Goal: Task Accomplishment & Management: Complete application form

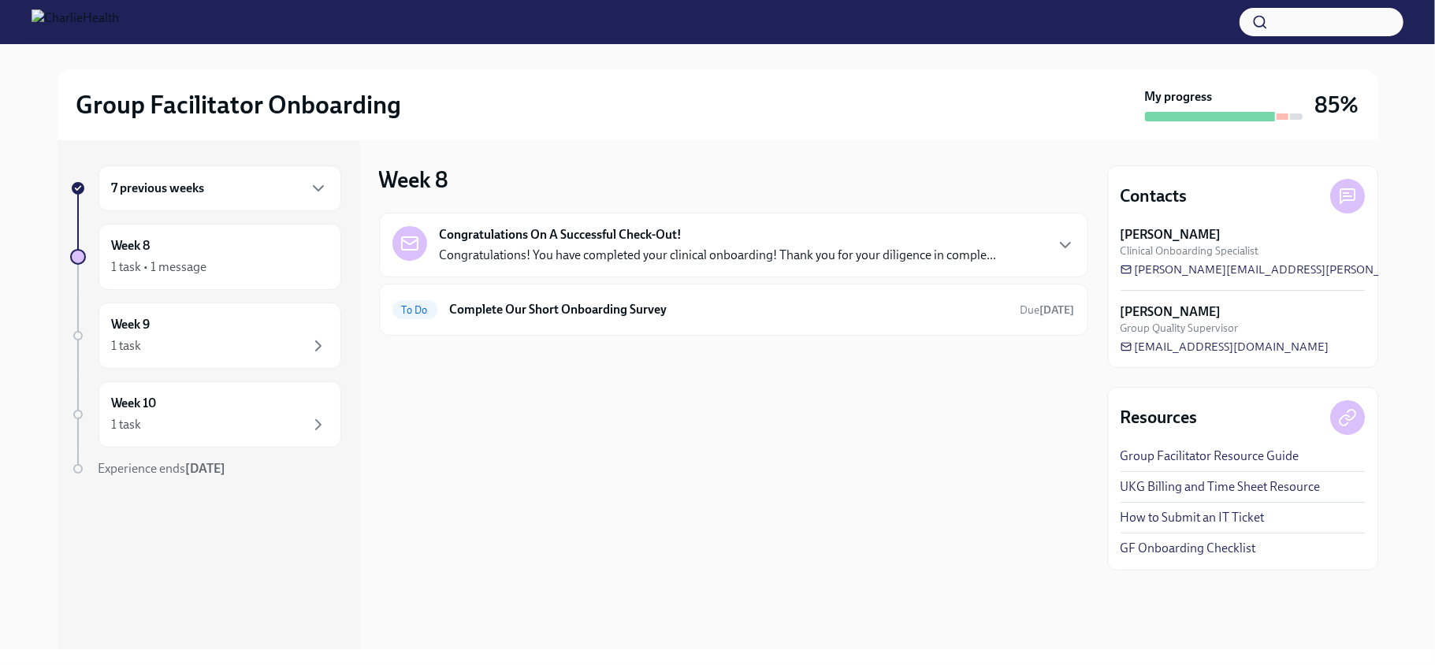
click at [522, 257] on p "Congratulations! You have completed your clinical onboarding! Thank you for you…" at bounding box center [718, 255] width 557 height 17
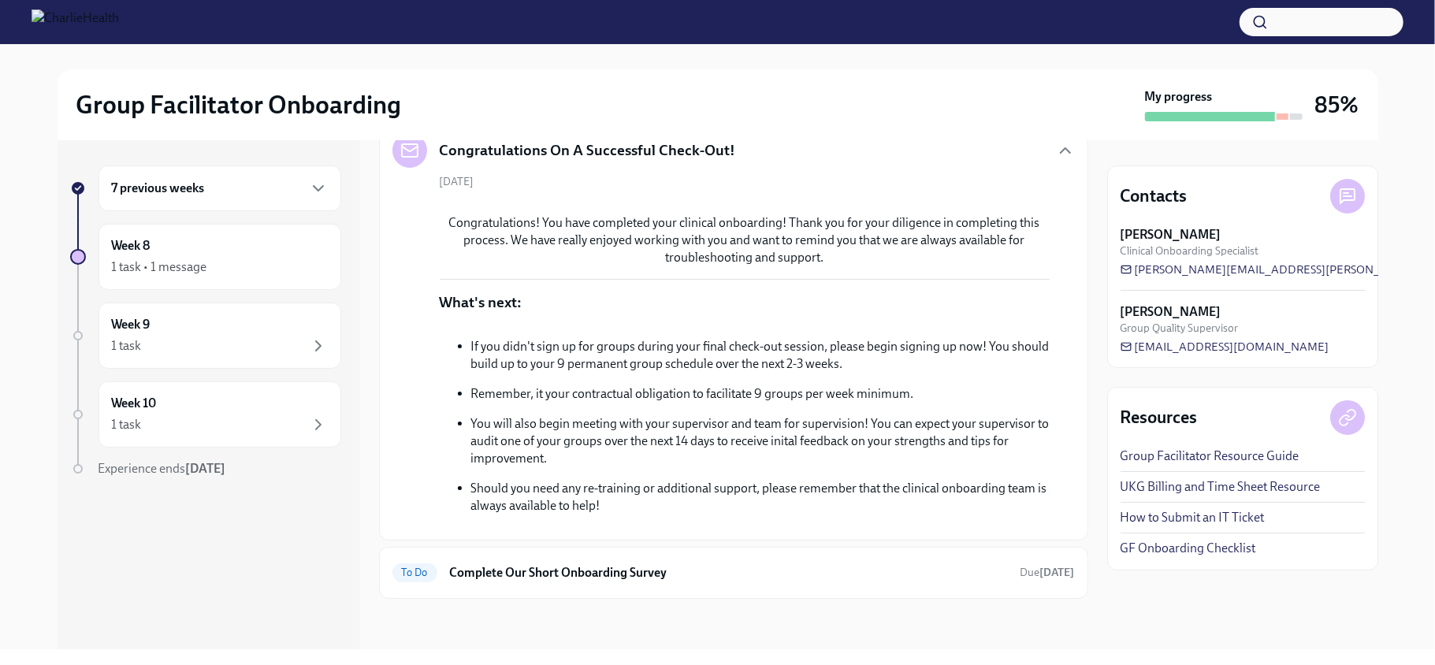
scroll to position [344, 0]
click at [594, 572] on h6 "Complete Our Short Onboarding Survey" at bounding box center [729, 572] width 558 height 17
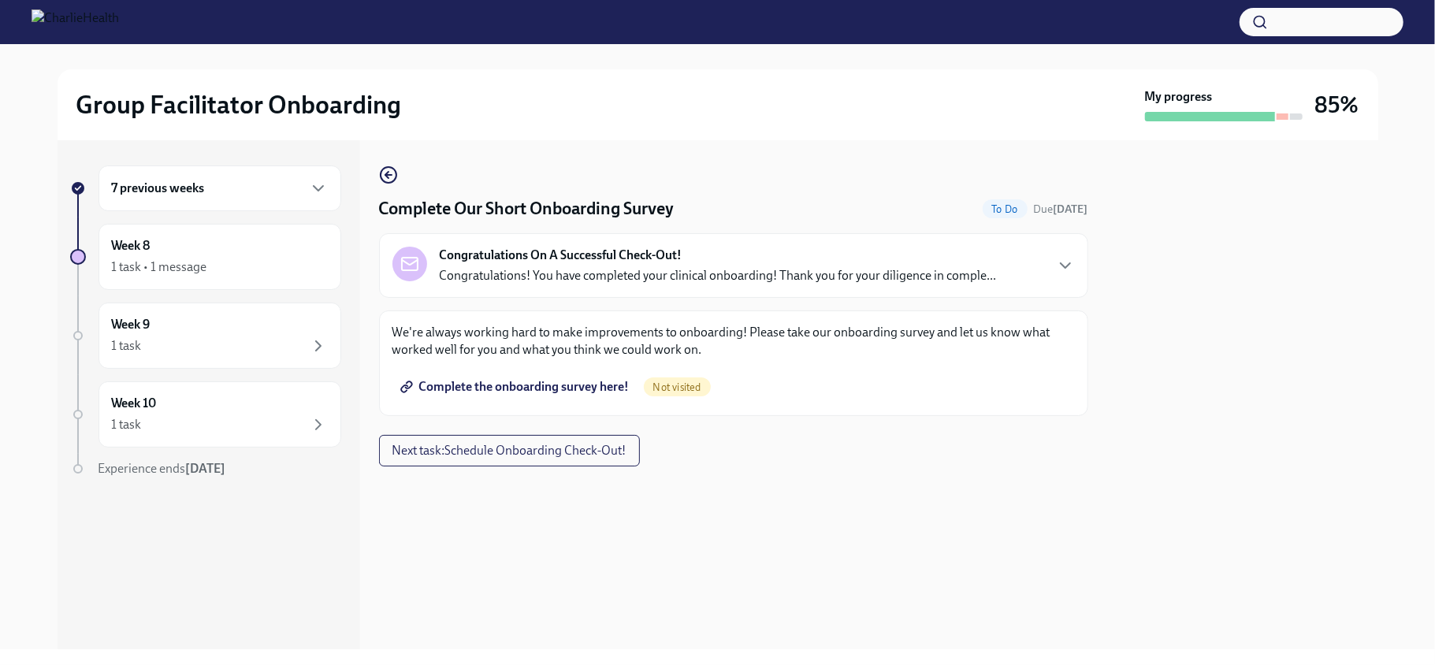
click at [672, 389] on span "Not visited" at bounding box center [677, 387] width 67 height 12
click at [537, 386] on span "Complete the onboarding survey here!" at bounding box center [516, 387] width 226 height 16
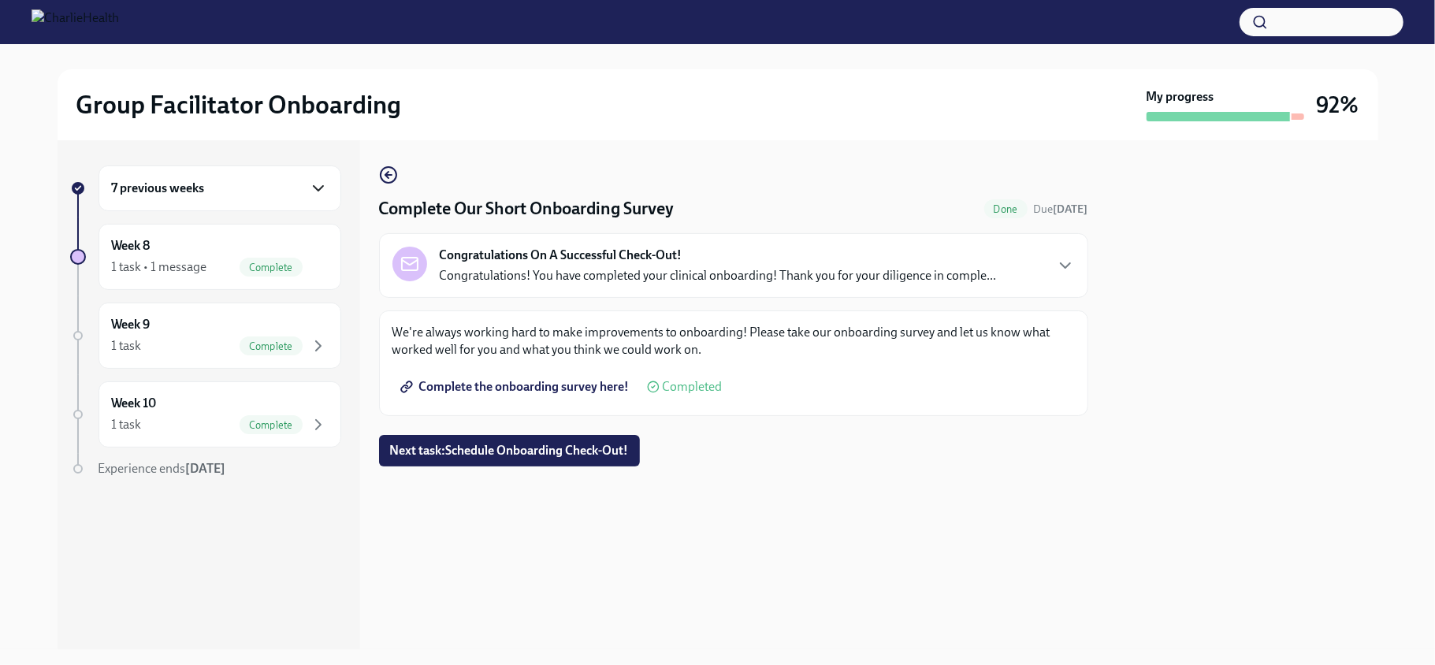
click at [319, 196] on icon "button" at bounding box center [318, 188] width 19 height 19
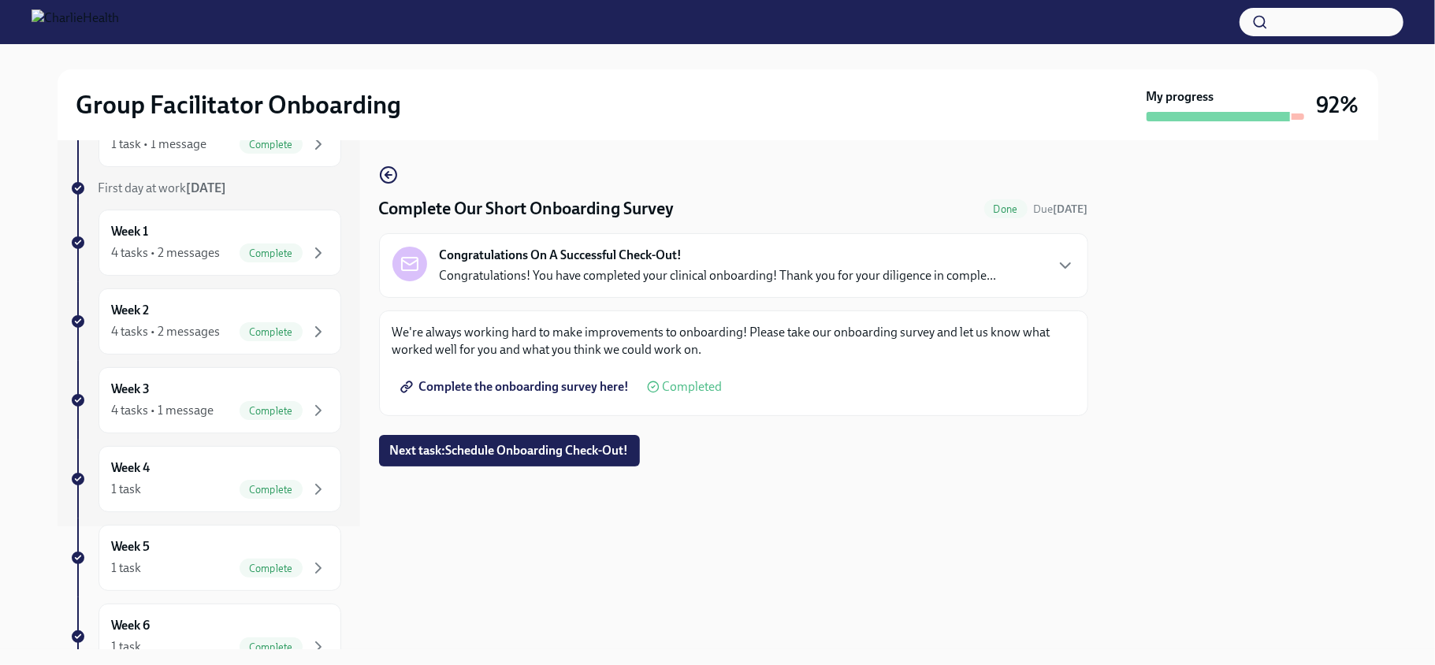
scroll to position [84, 0]
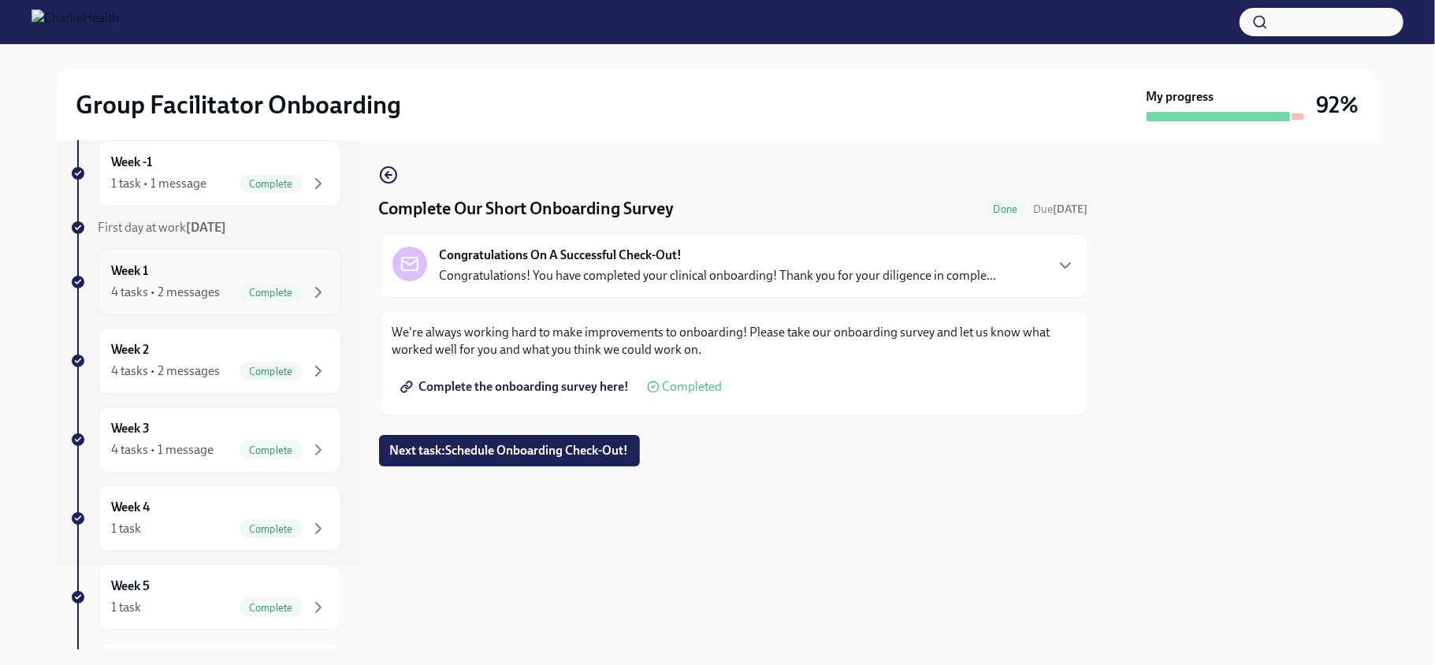
click at [249, 293] on div "Complete" at bounding box center [271, 292] width 63 height 19
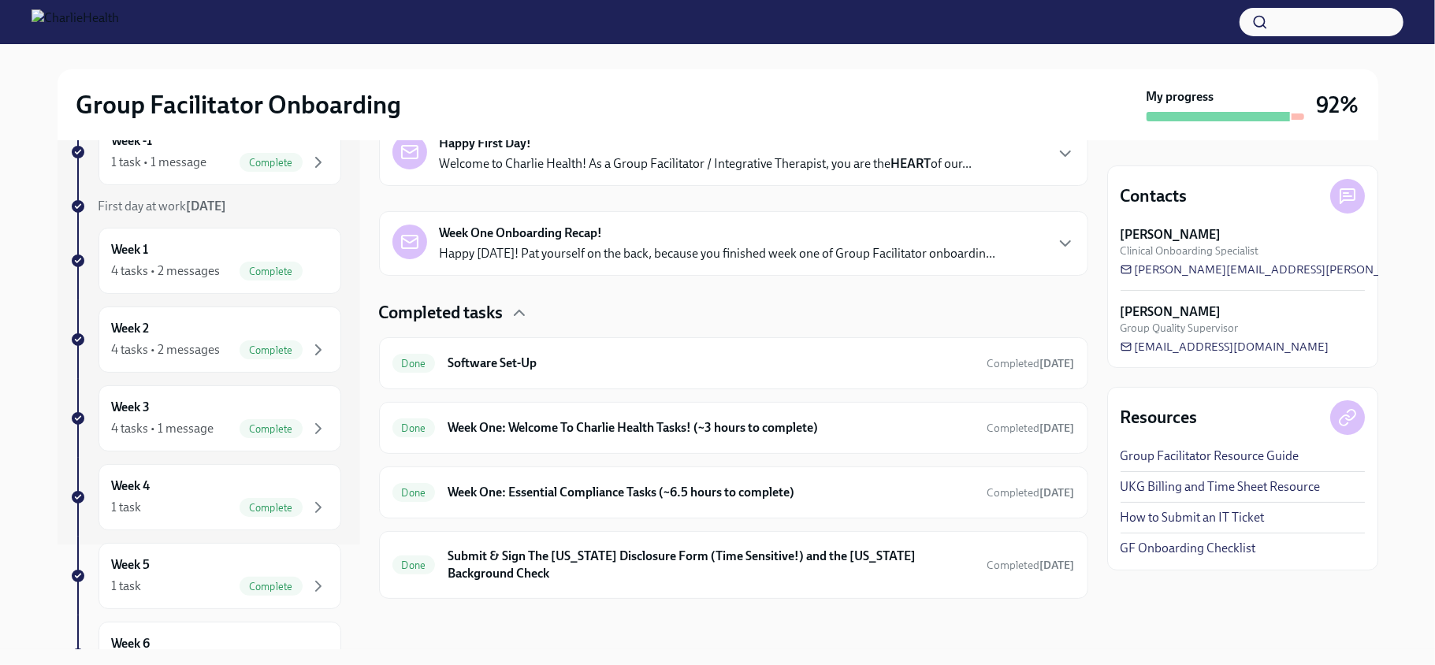
scroll to position [102, 0]
click at [258, 519] on div "Complete" at bounding box center [271, 509] width 63 height 19
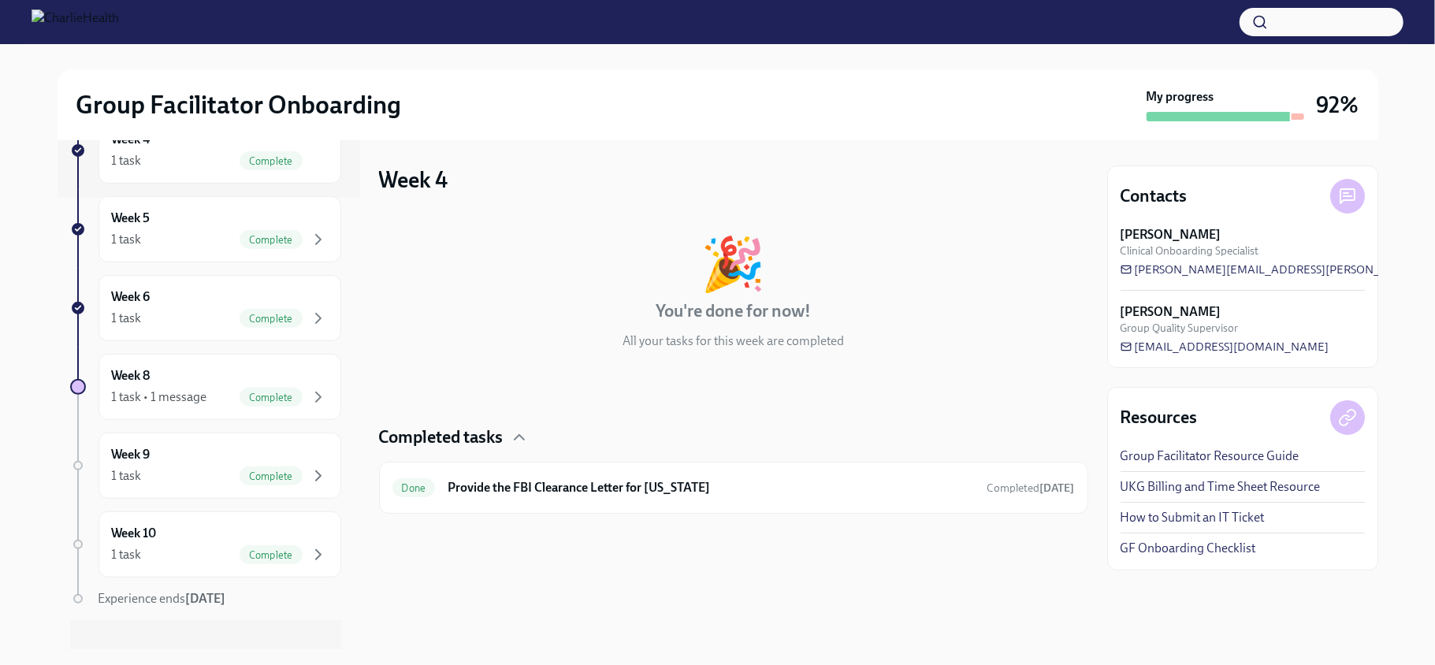
scroll to position [458, 0]
click at [227, 321] on div "Week 6 1 task Complete" at bounding box center [220, 301] width 216 height 39
click at [240, 318] on span "Complete" at bounding box center [271, 312] width 63 height 12
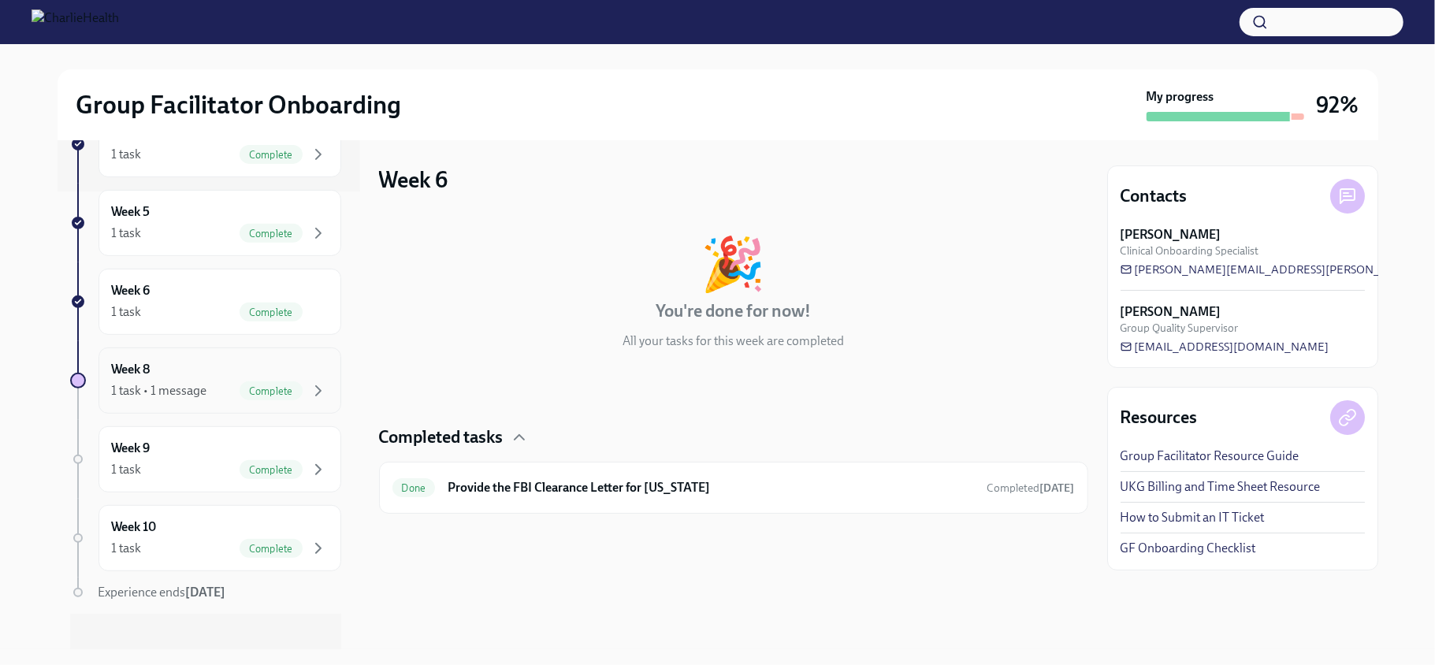
click at [212, 400] on div "Week 8 1 task • 1 message Complete" at bounding box center [220, 380] width 216 height 39
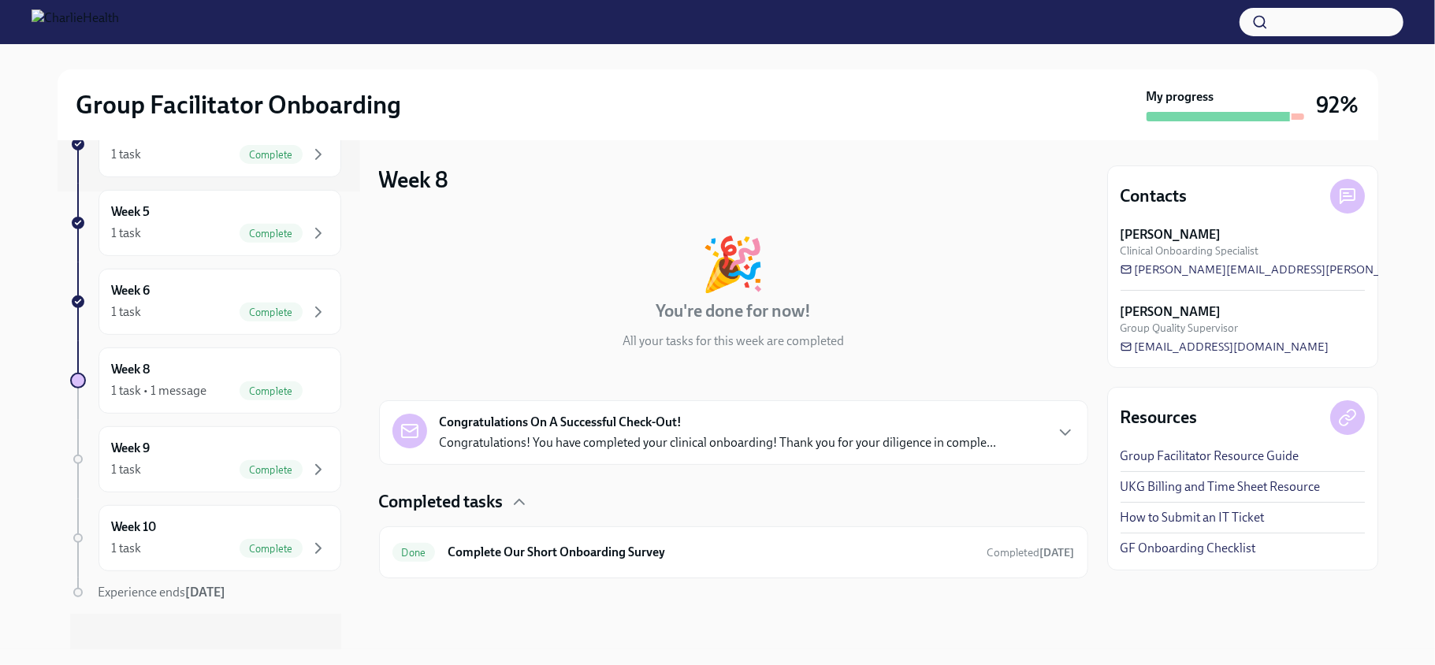
click at [758, 444] on p "Congratulations! You have completed your clinical onboarding! Thank you for you…" at bounding box center [718, 442] width 557 height 17
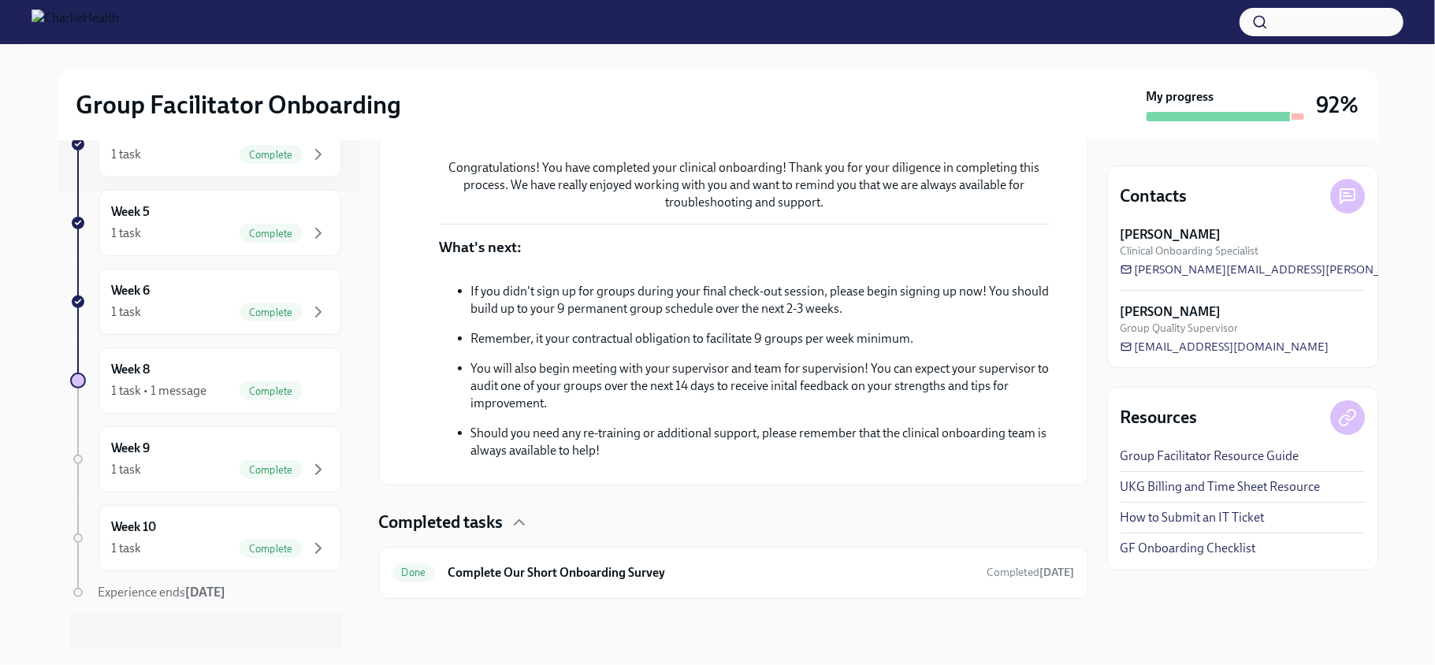
scroll to position [586, 0]
click at [231, 321] on div "Week 6 1 task Complete" at bounding box center [220, 301] width 216 height 39
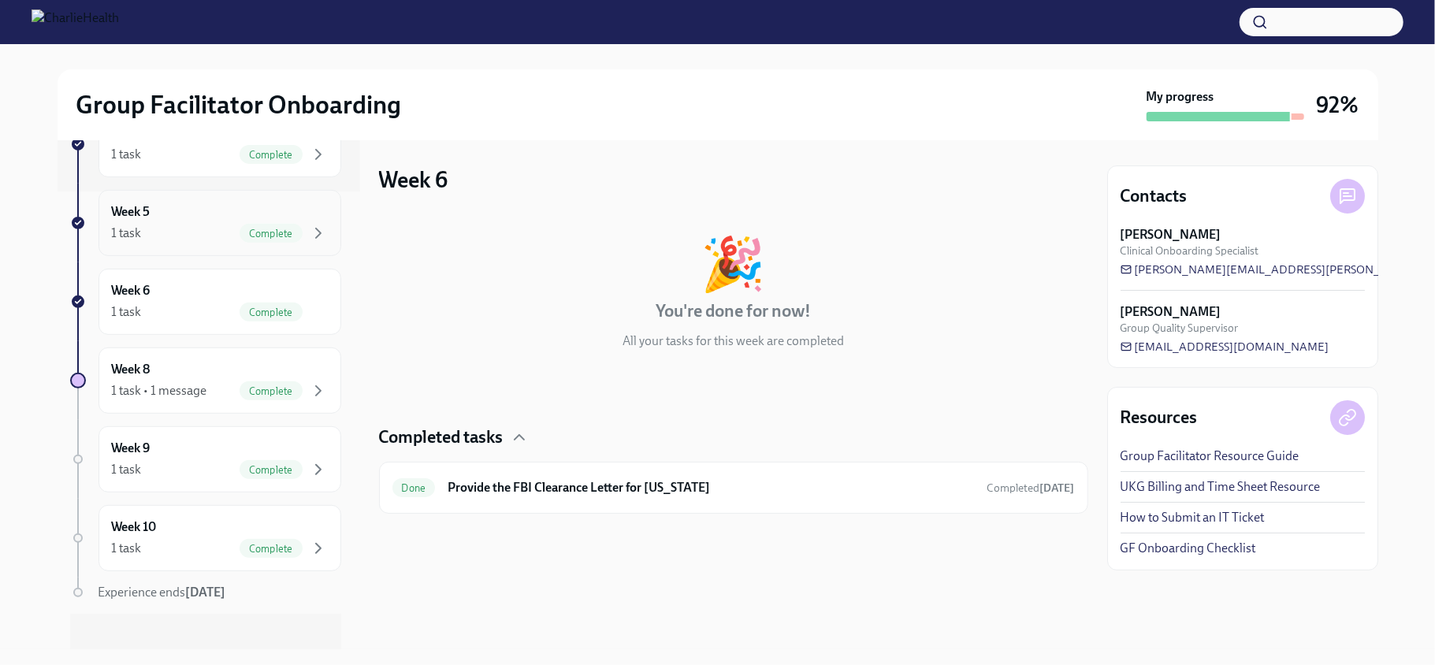
click at [240, 243] on div "Complete" at bounding box center [271, 233] width 63 height 19
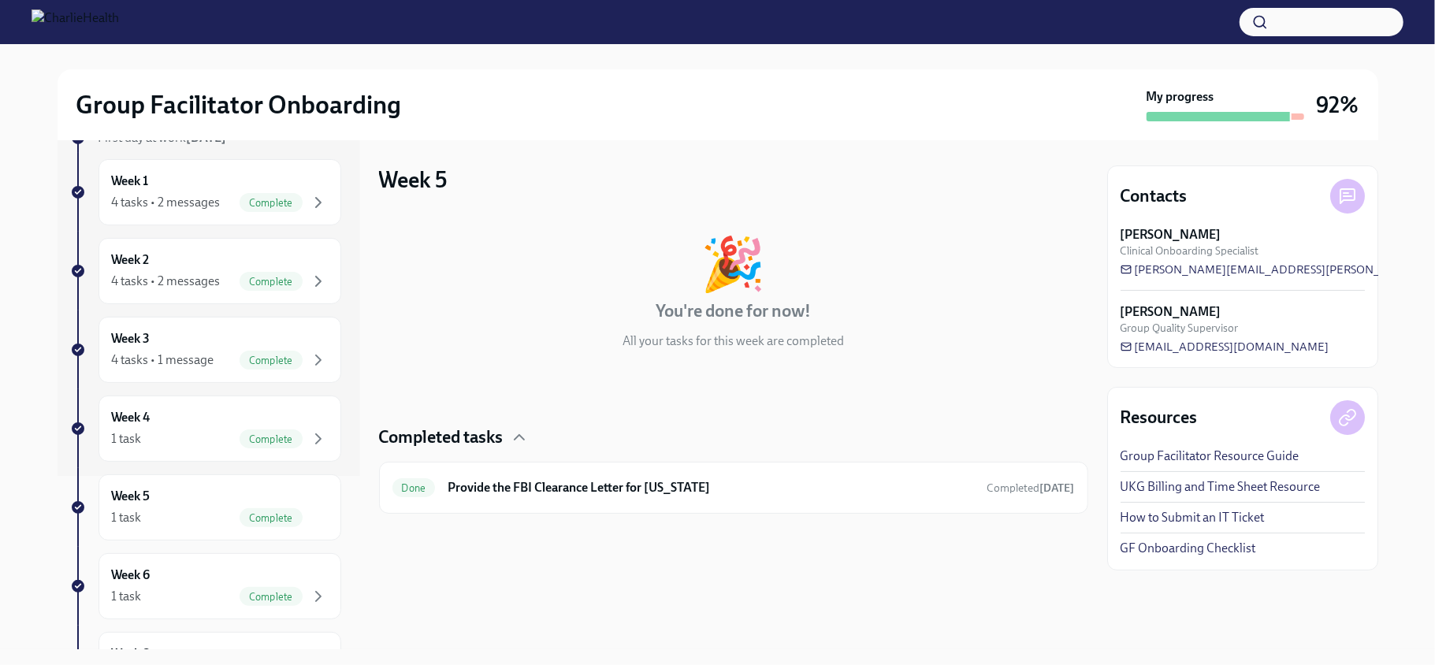
scroll to position [171, 0]
click at [240, 369] on span "Complete" at bounding box center [271, 363] width 63 height 12
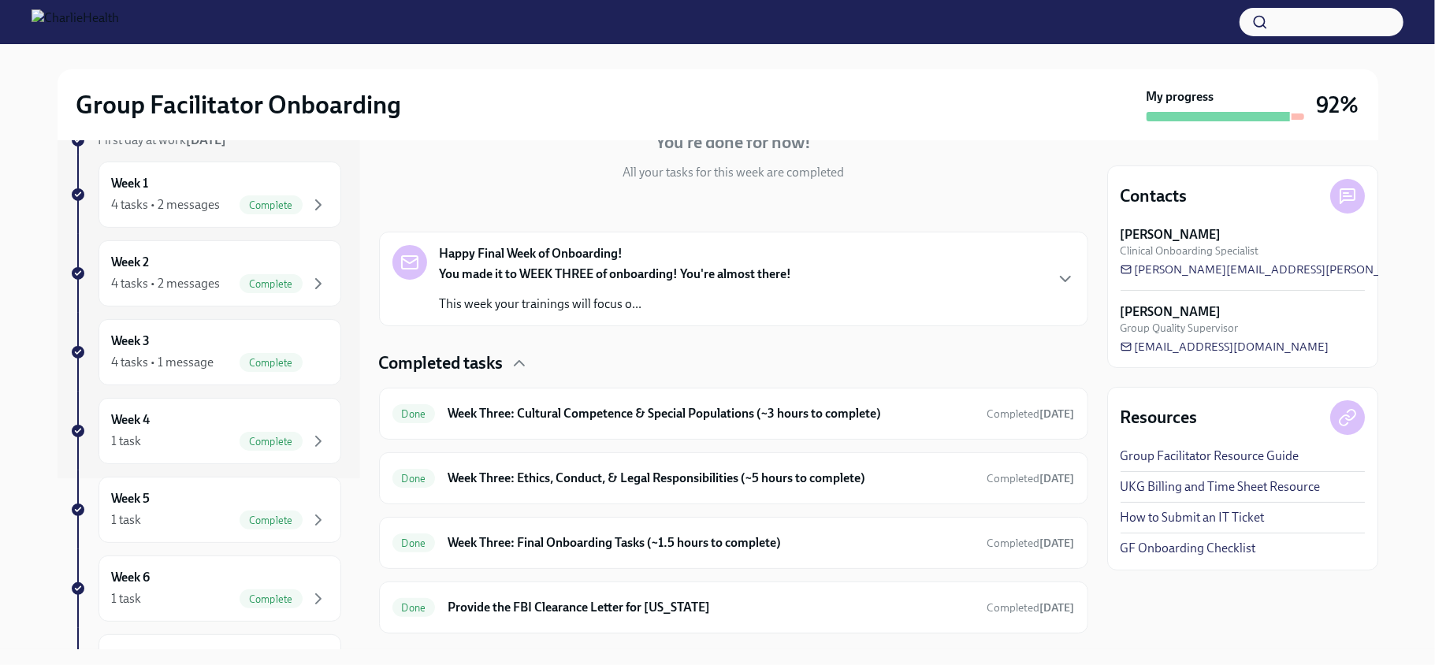
scroll to position [206, 0]
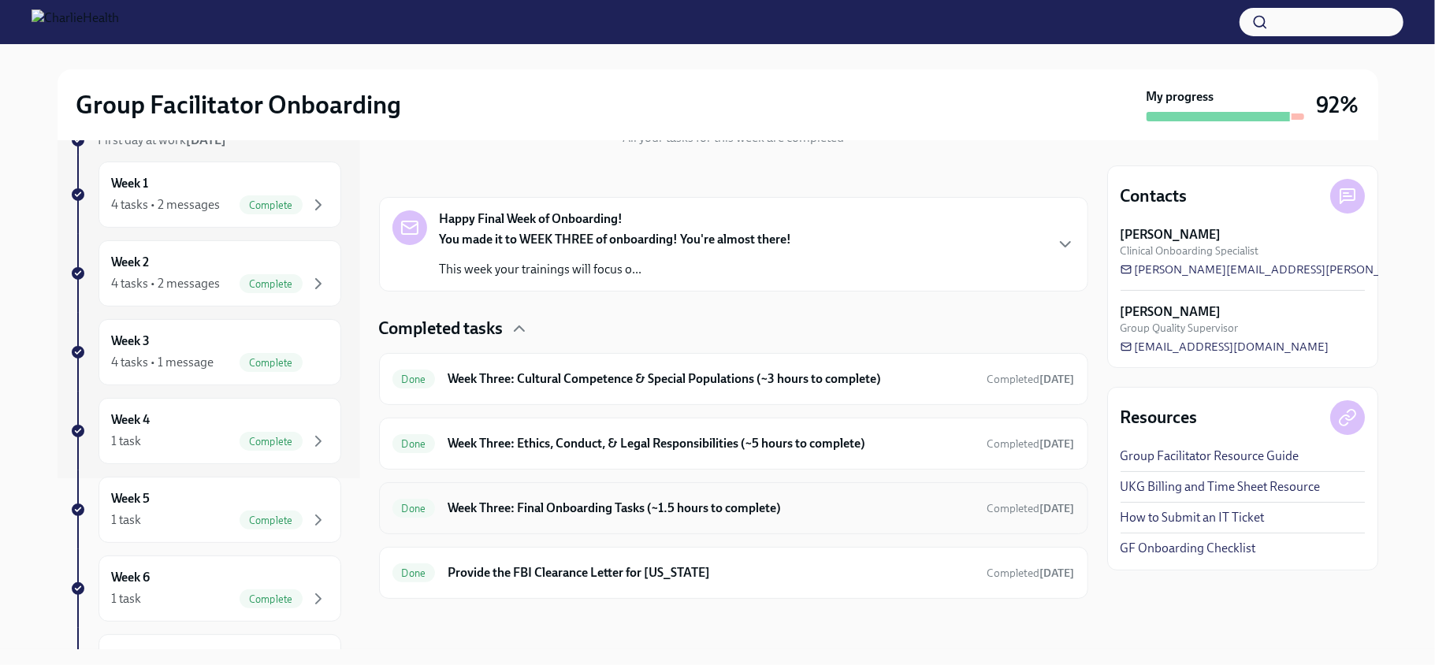
click at [918, 514] on h6 "Week Three: Final Onboarding Tasks (~1.5 hours to complete)" at bounding box center [711, 508] width 526 height 17
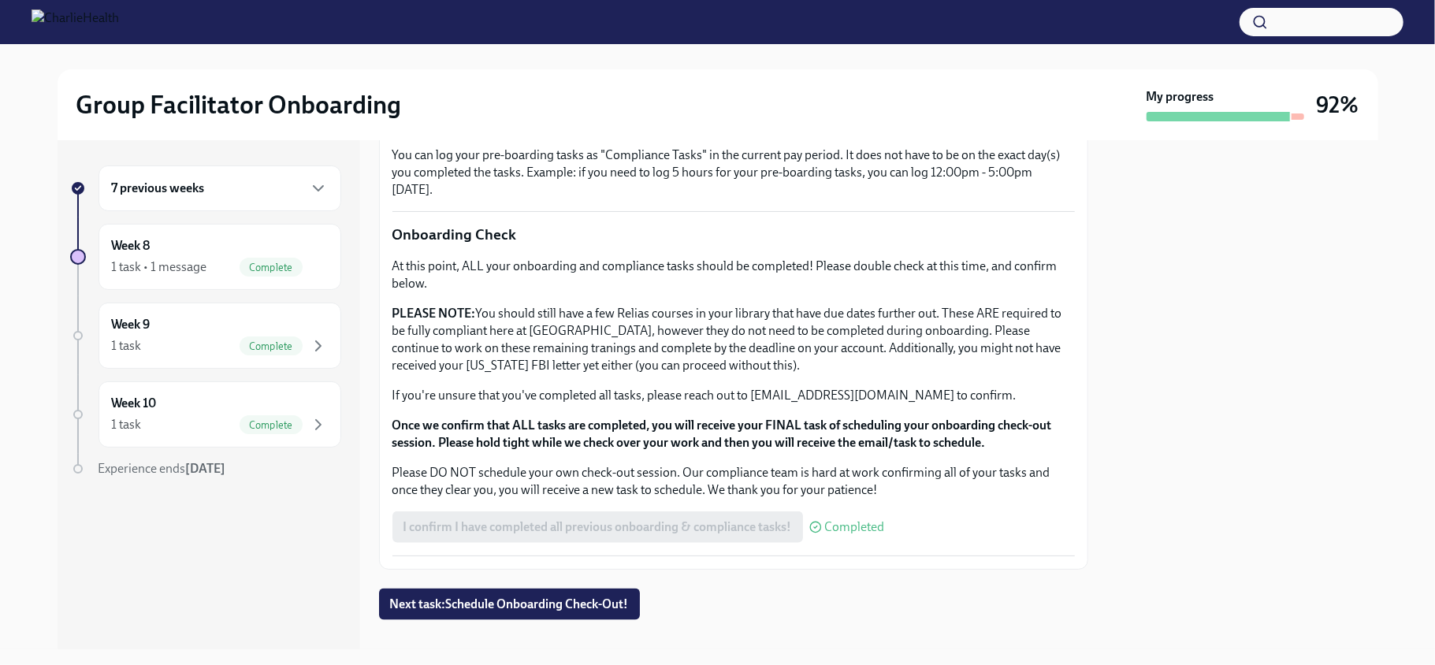
scroll to position [1252, 0]
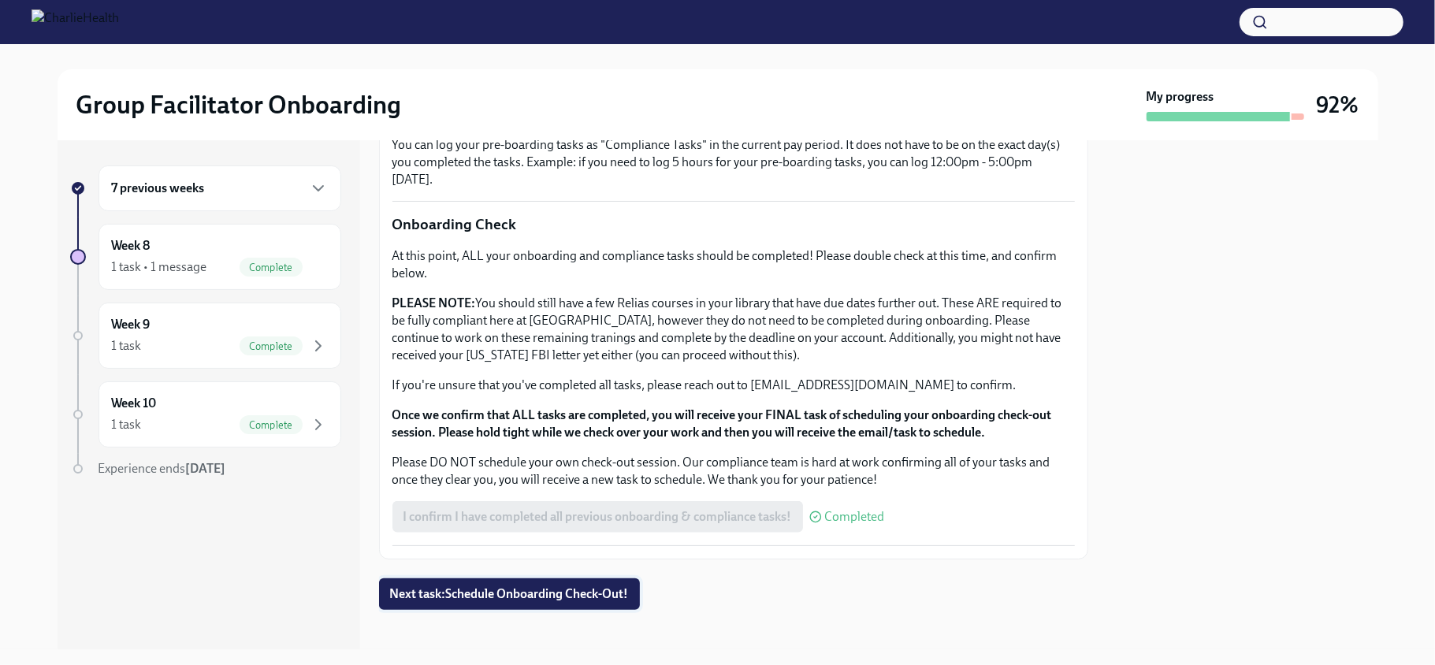
click at [552, 591] on span "Next task : Schedule Onboarding Check-Out!" at bounding box center [509, 594] width 239 height 16
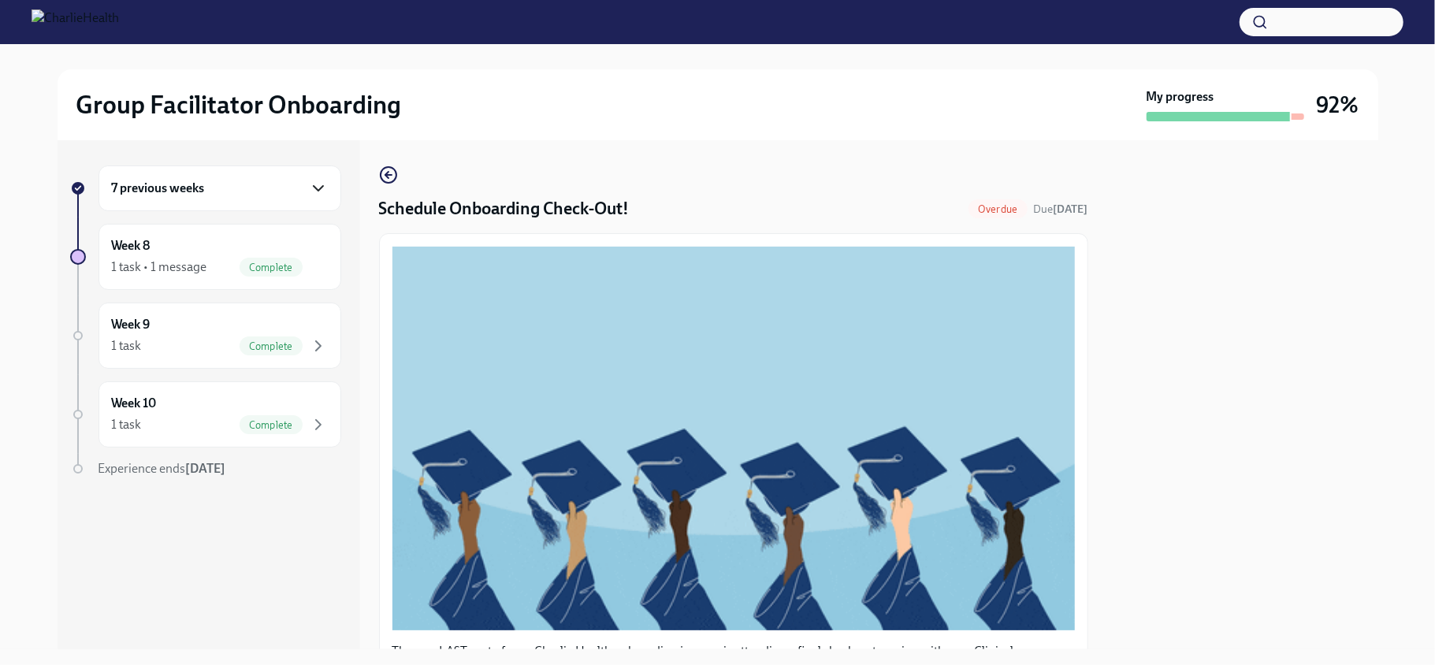
click at [320, 188] on icon "button" at bounding box center [318, 188] width 9 height 5
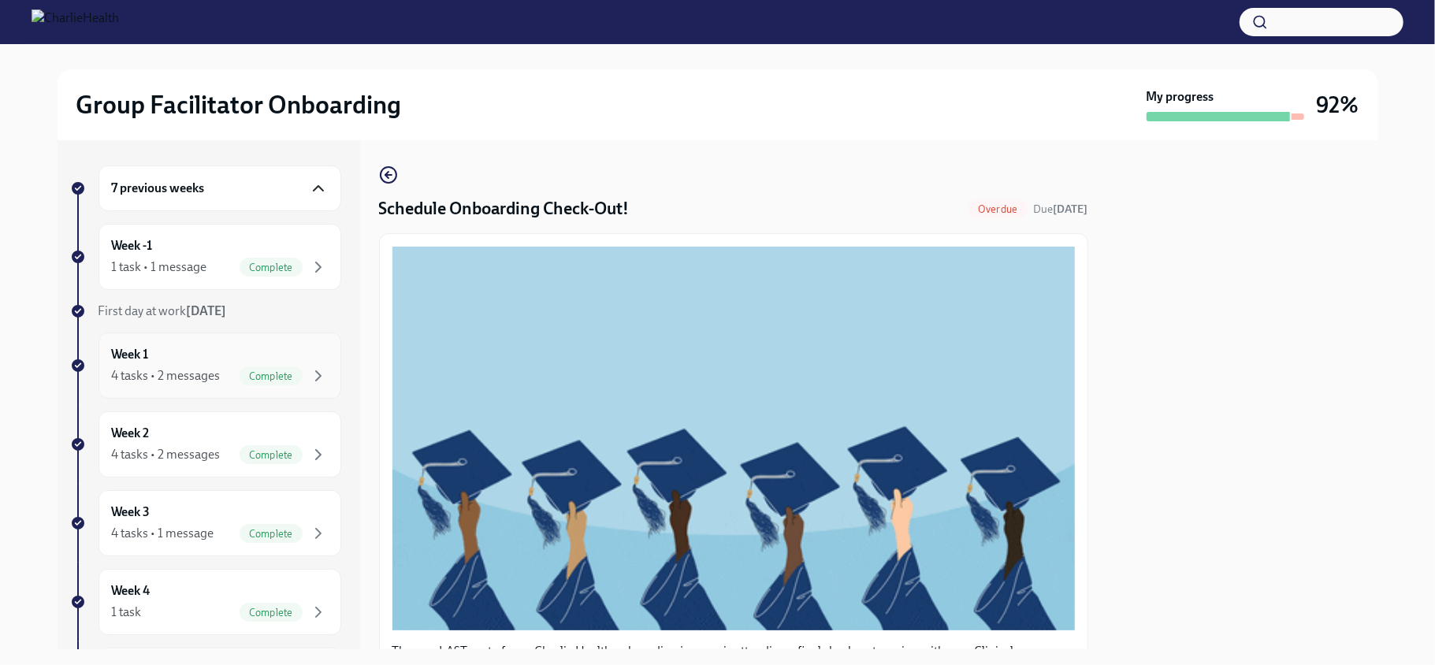
click at [246, 385] on div "4 tasks • 2 messages Complete" at bounding box center [220, 375] width 216 height 19
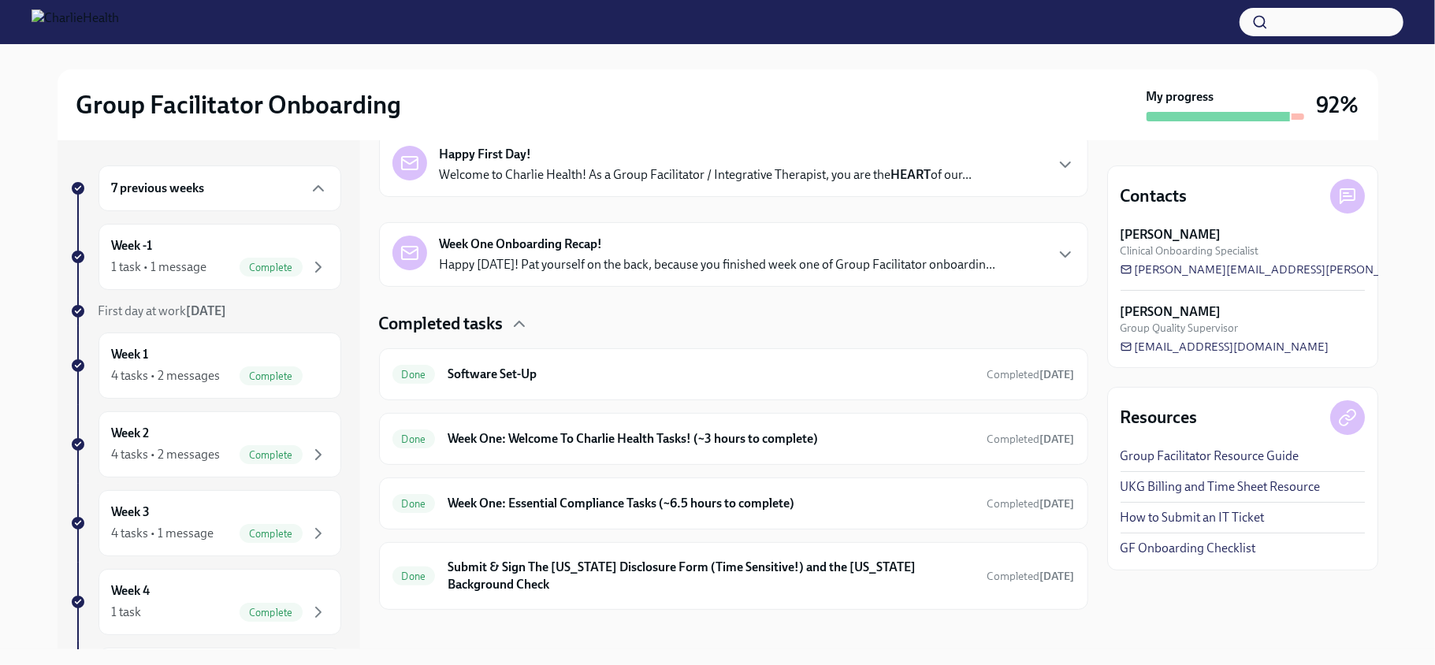
scroll to position [281, 0]
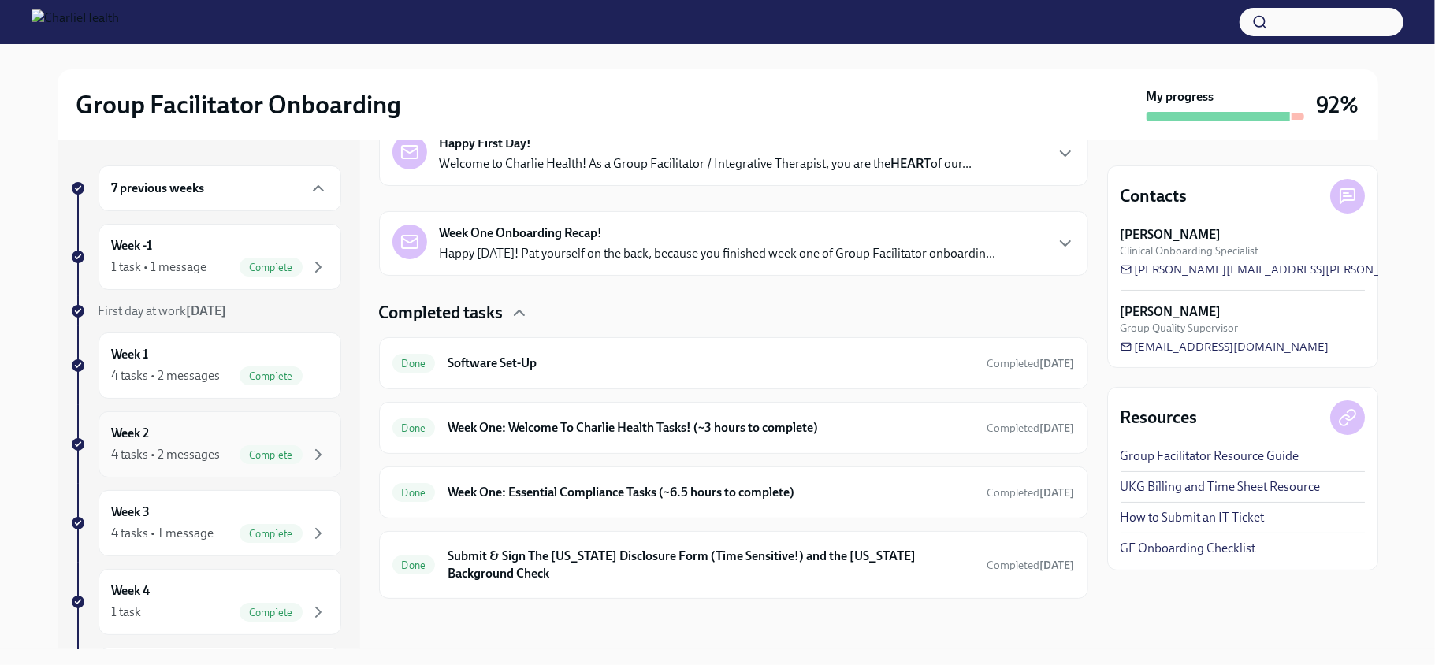
click at [240, 461] on span "Complete" at bounding box center [271, 455] width 63 height 12
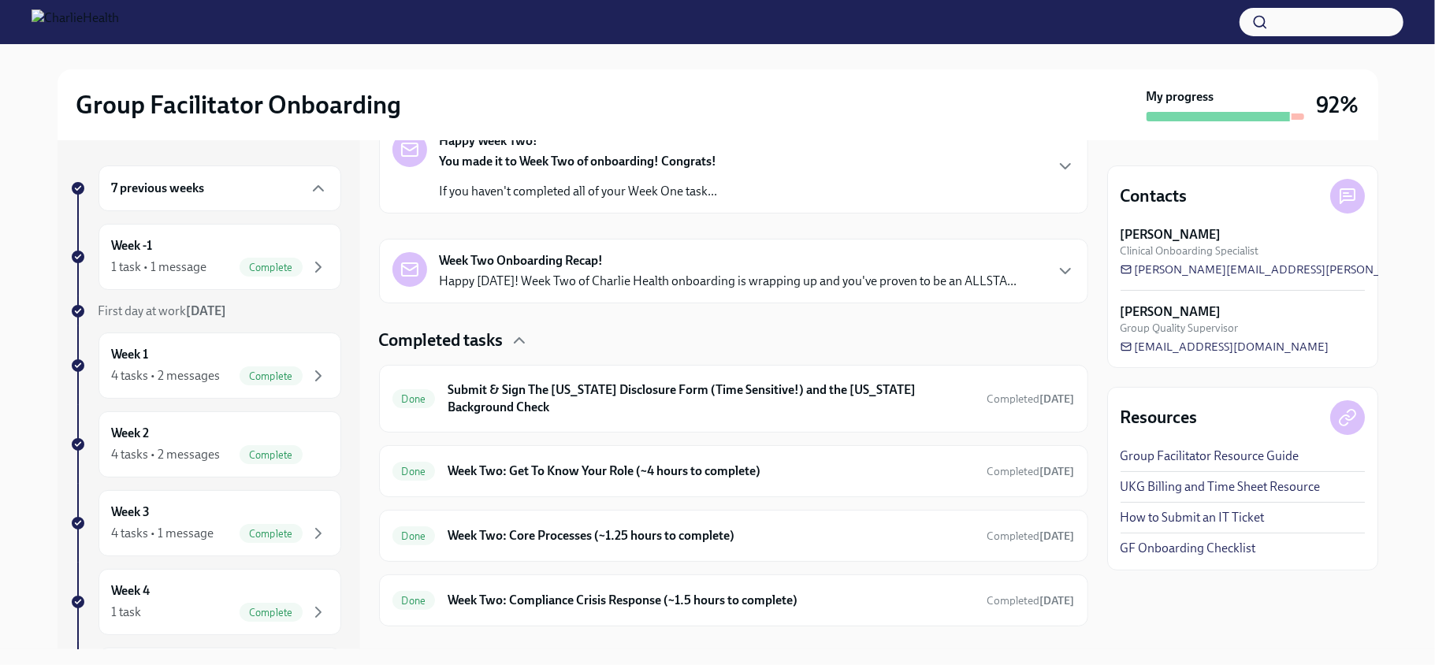
scroll to position [312, 0]
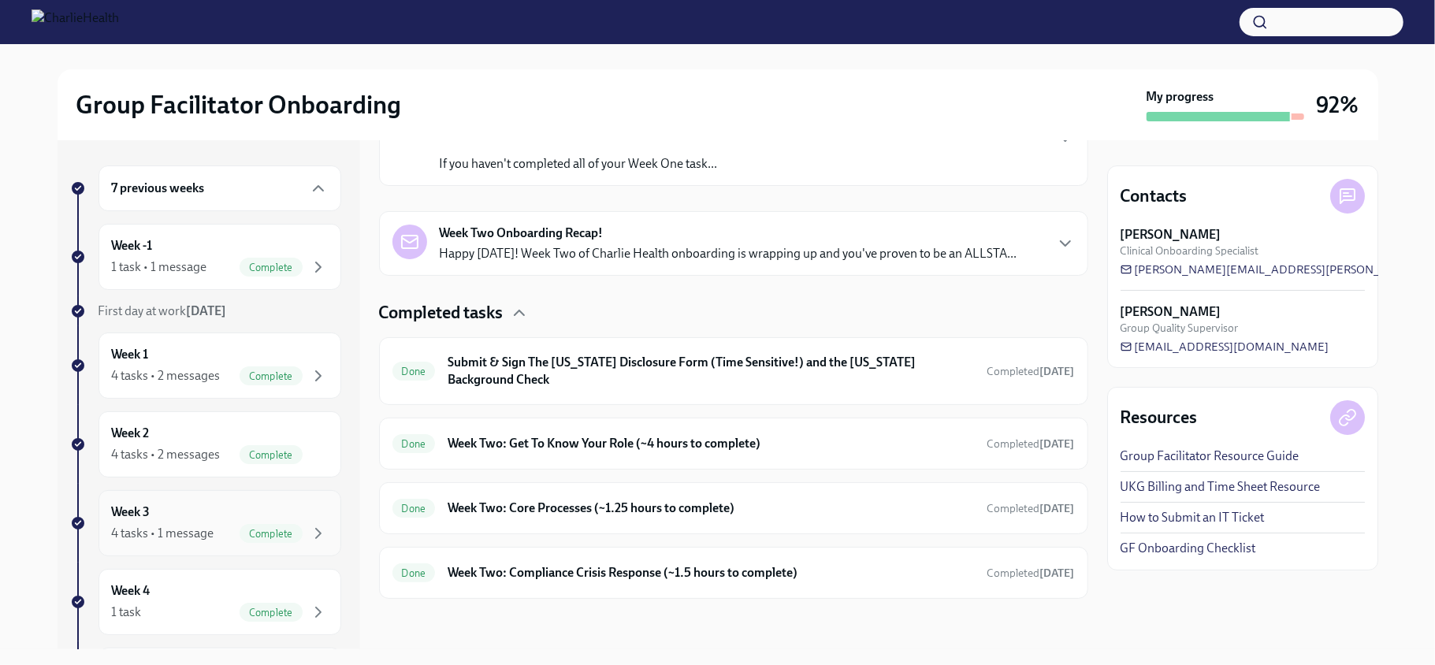
click at [233, 543] on div "Week 3 4 tasks • 1 message Complete" at bounding box center [220, 522] width 216 height 39
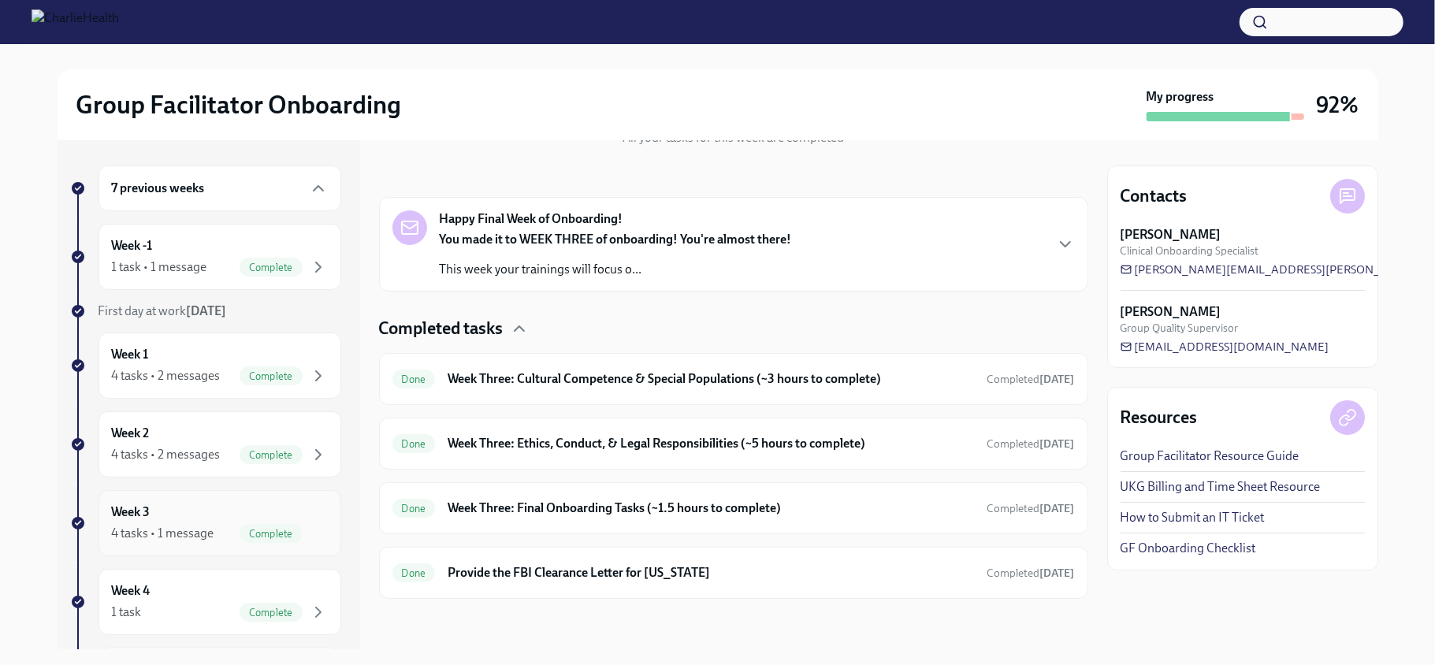
scroll to position [206, 0]
click at [622, 502] on h6 "Week Three: Final Onboarding Tasks (~1.5 hours to complete)" at bounding box center [711, 508] width 526 height 17
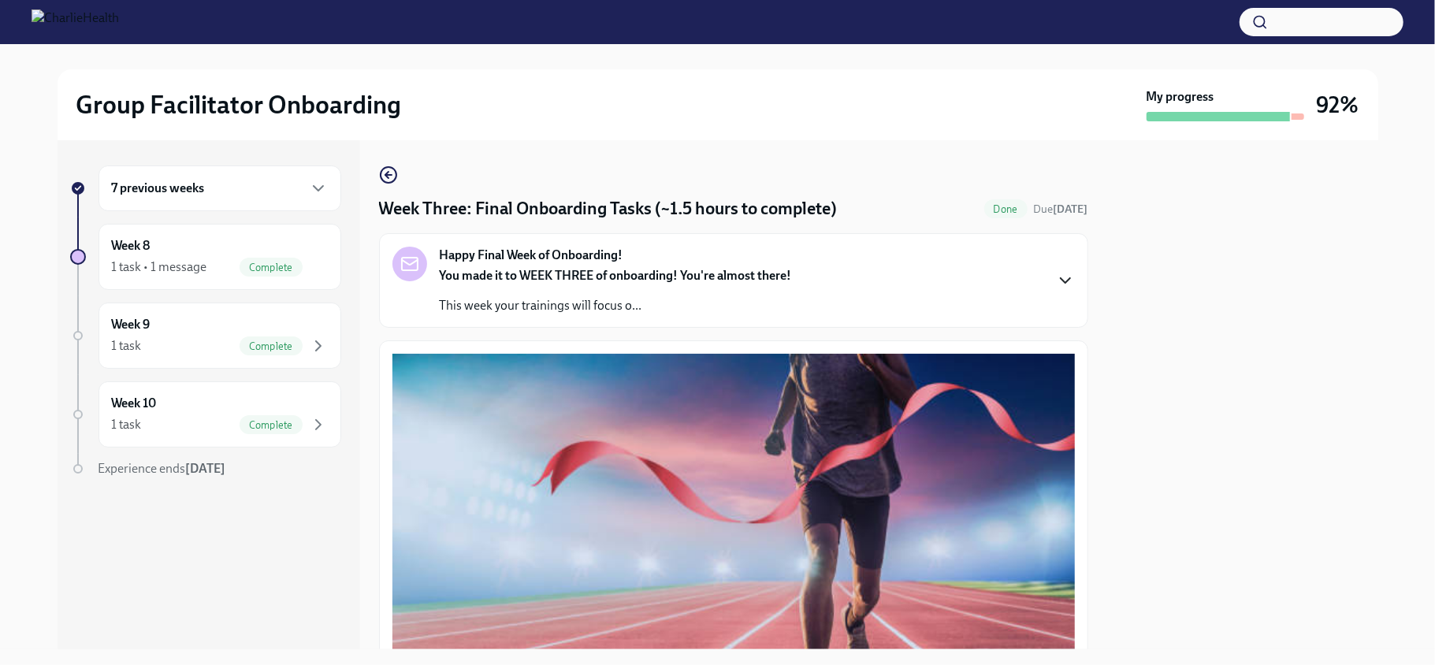
click at [1061, 279] on icon "button" at bounding box center [1065, 280] width 9 height 5
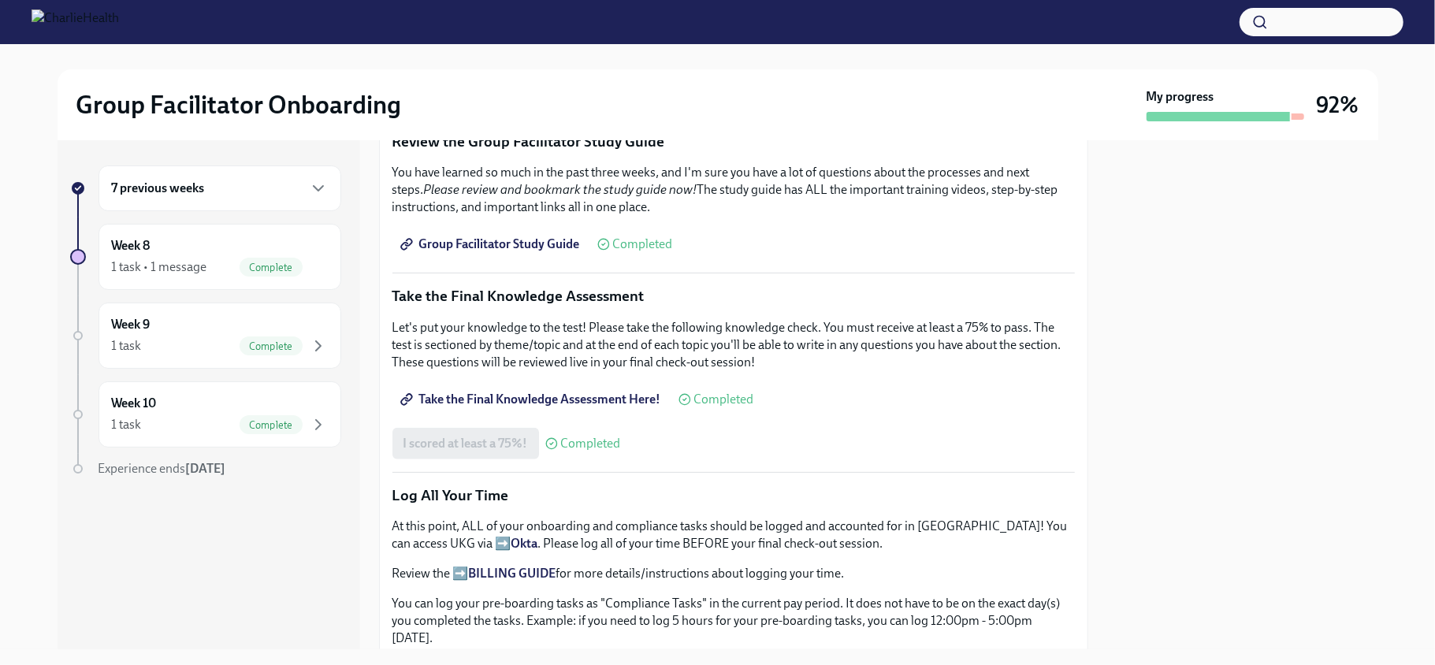
scroll to position [1083, 0]
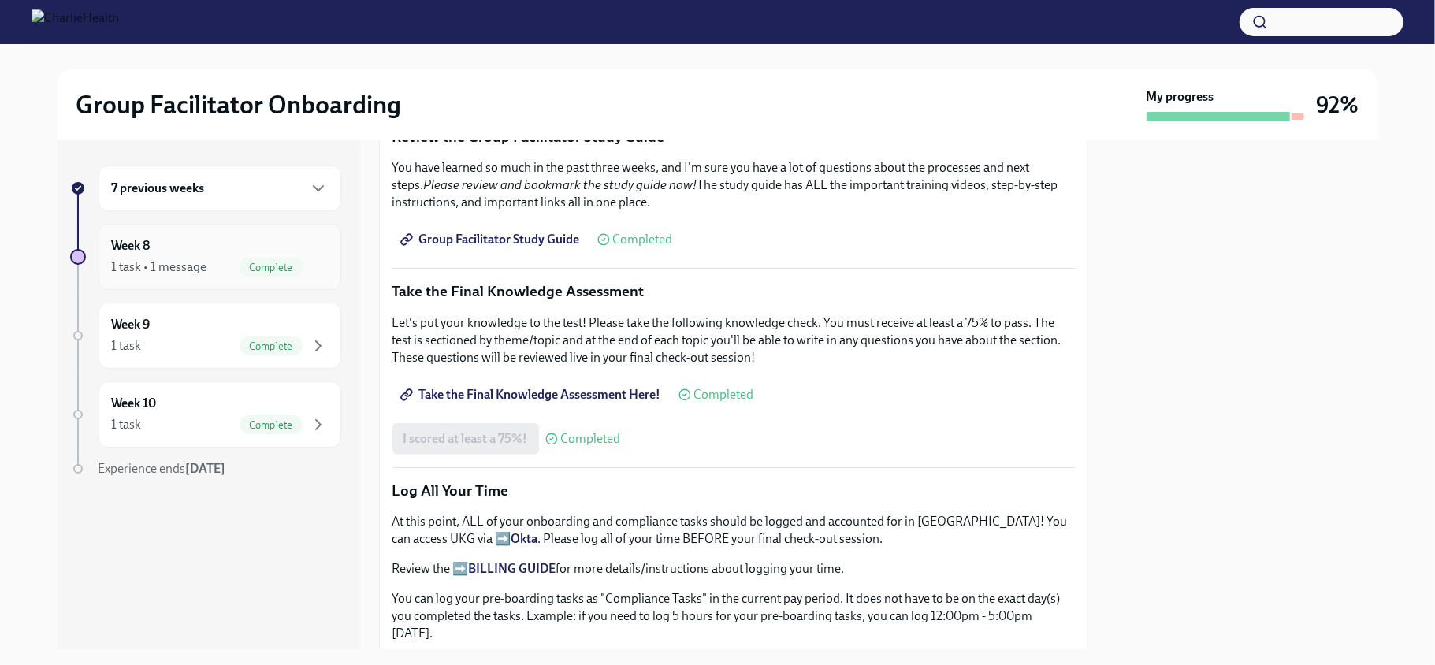
click at [246, 265] on span "Complete" at bounding box center [271, 268] width 63 height 12
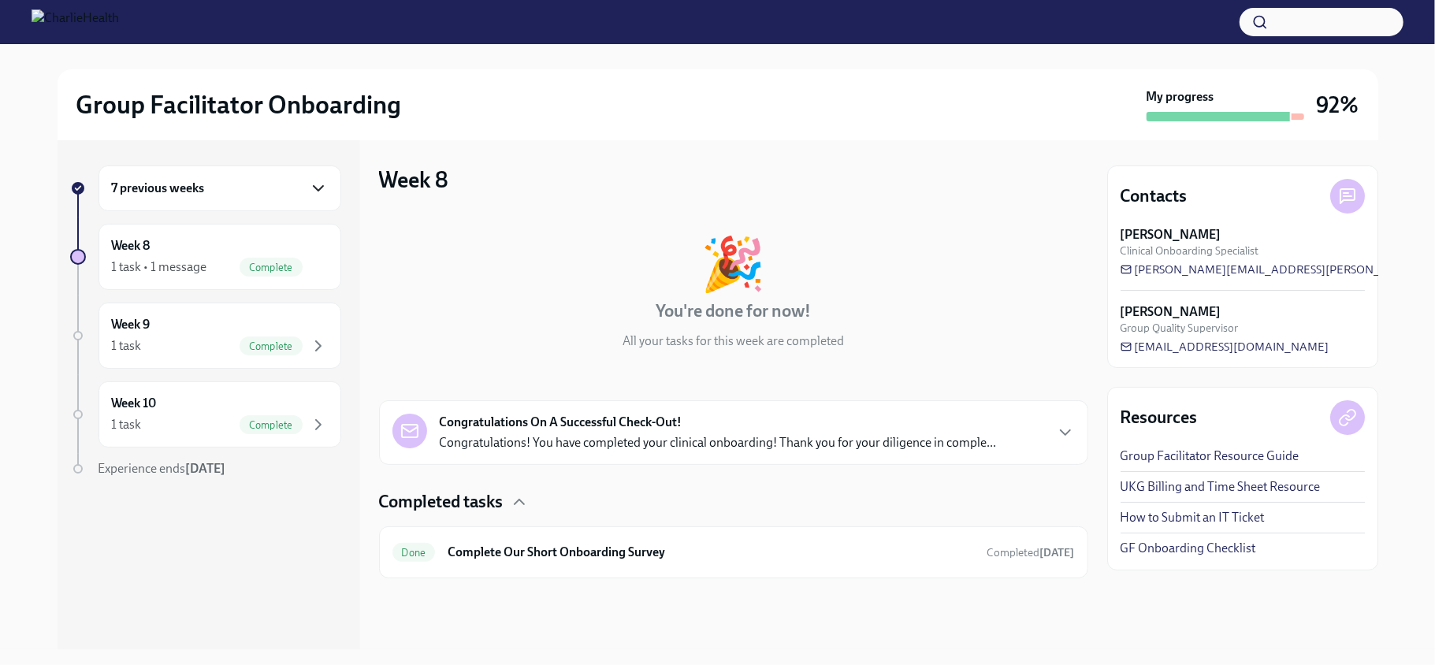
click at [314, 184] on icon "button" at bounding box center [318, 188] width 19 height 19
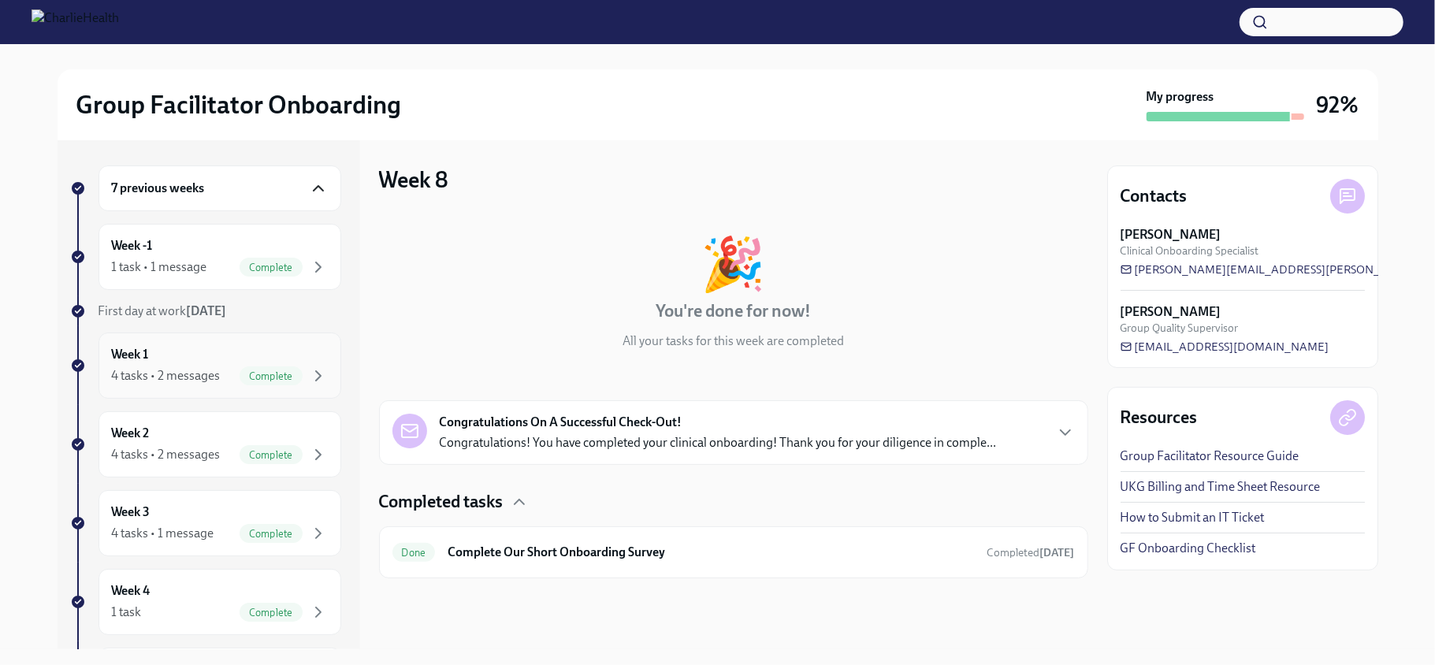
click at [208, 384] on div "4 tasks • 2 messages" at bounding box center [166, 375] width 109 height 17
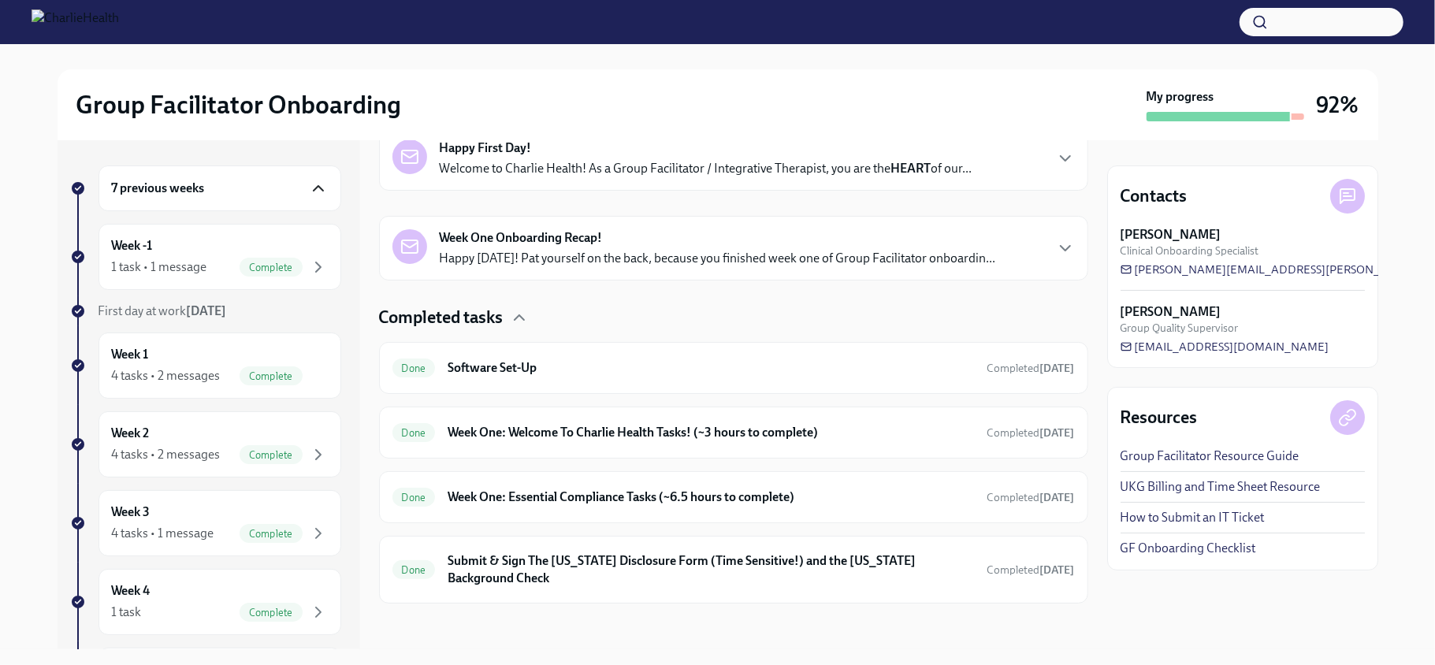
scroll to position [281, 0]
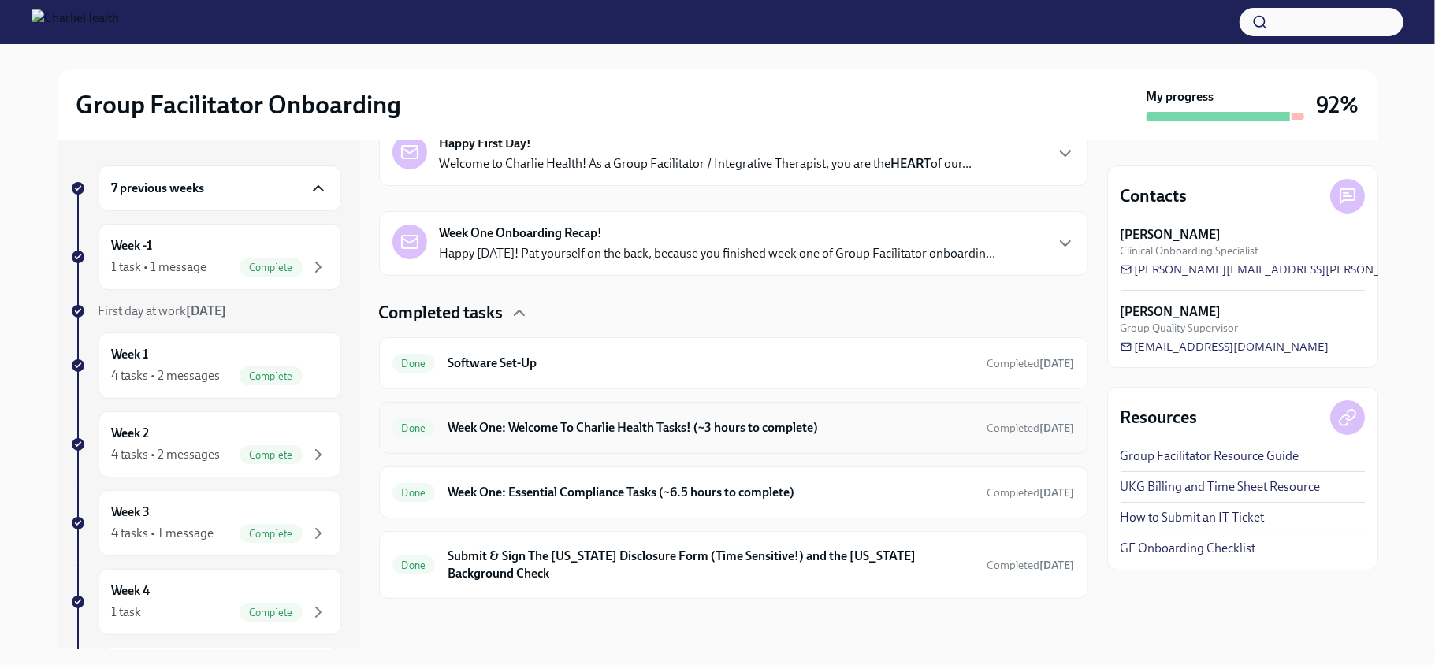
click at [760, 433] on h6 "Week One: Welcome To Charlie Health Tasks! (~3 hours to complete)" at bounding box center [711, 427] width 526 height 17
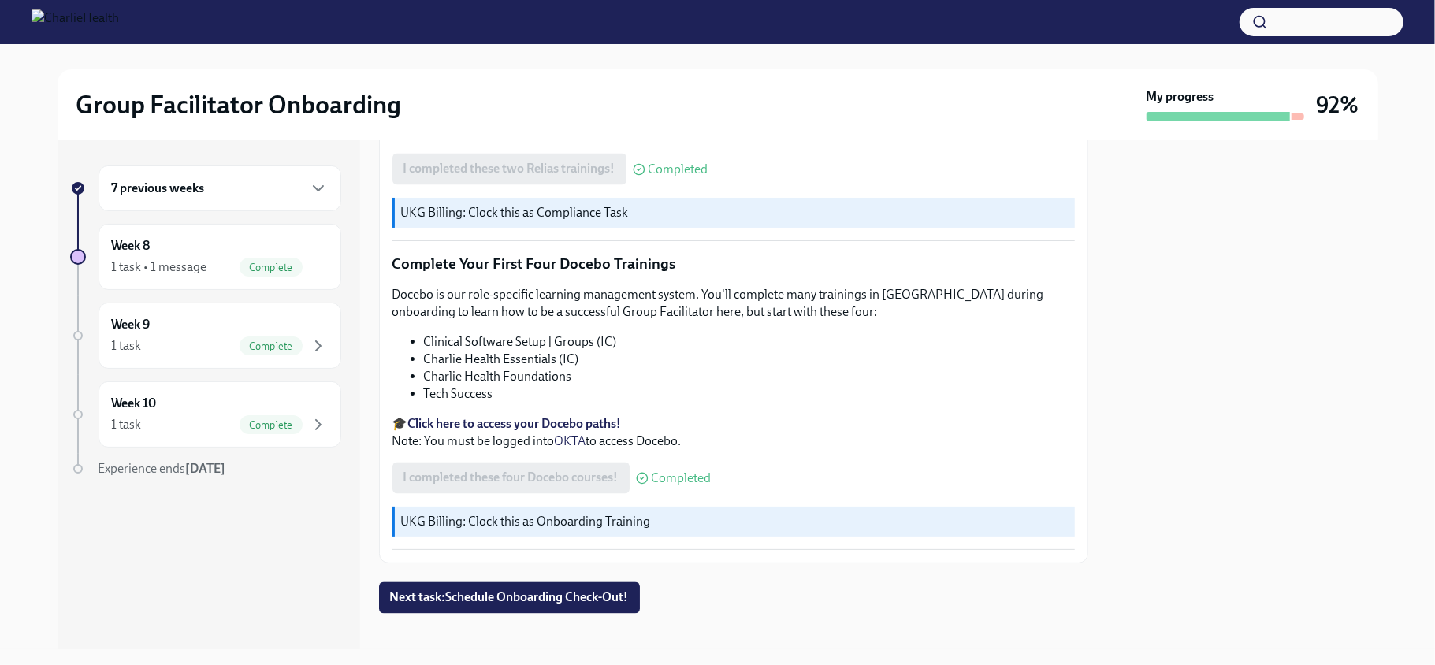
scroll to position [2163, 0]
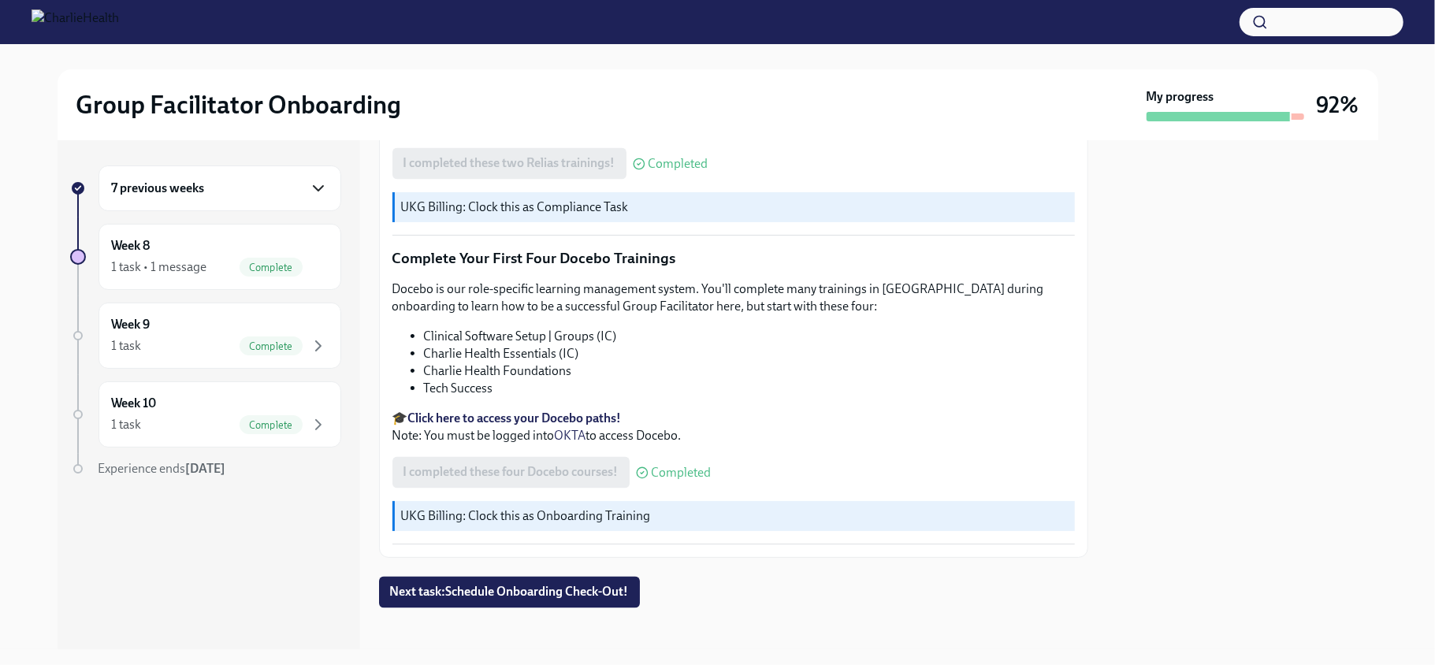
click at [319, 189] on icon "button" at bounding box center [318, 188] width 9 height 5
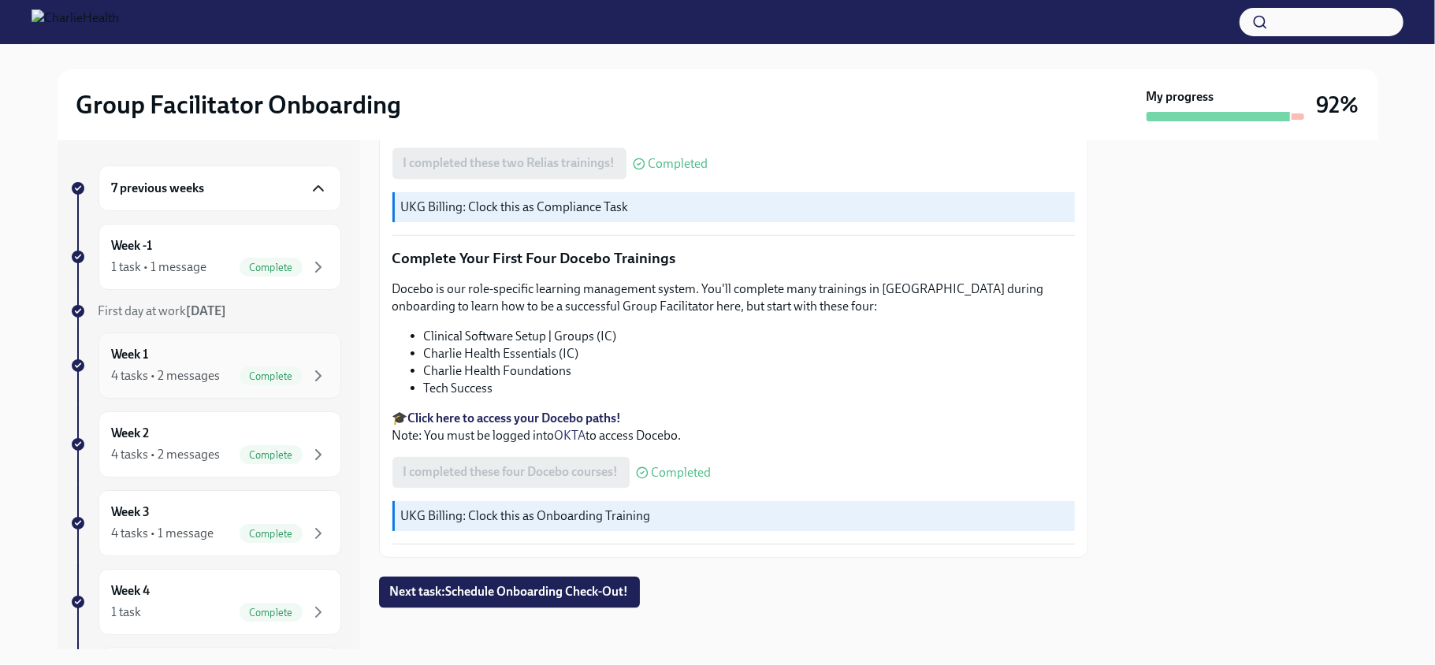
click at [217, 364] on div "Week 1 4 tasks • 2 messages Complete" at bounding box center [220, 365] width 216 height 39
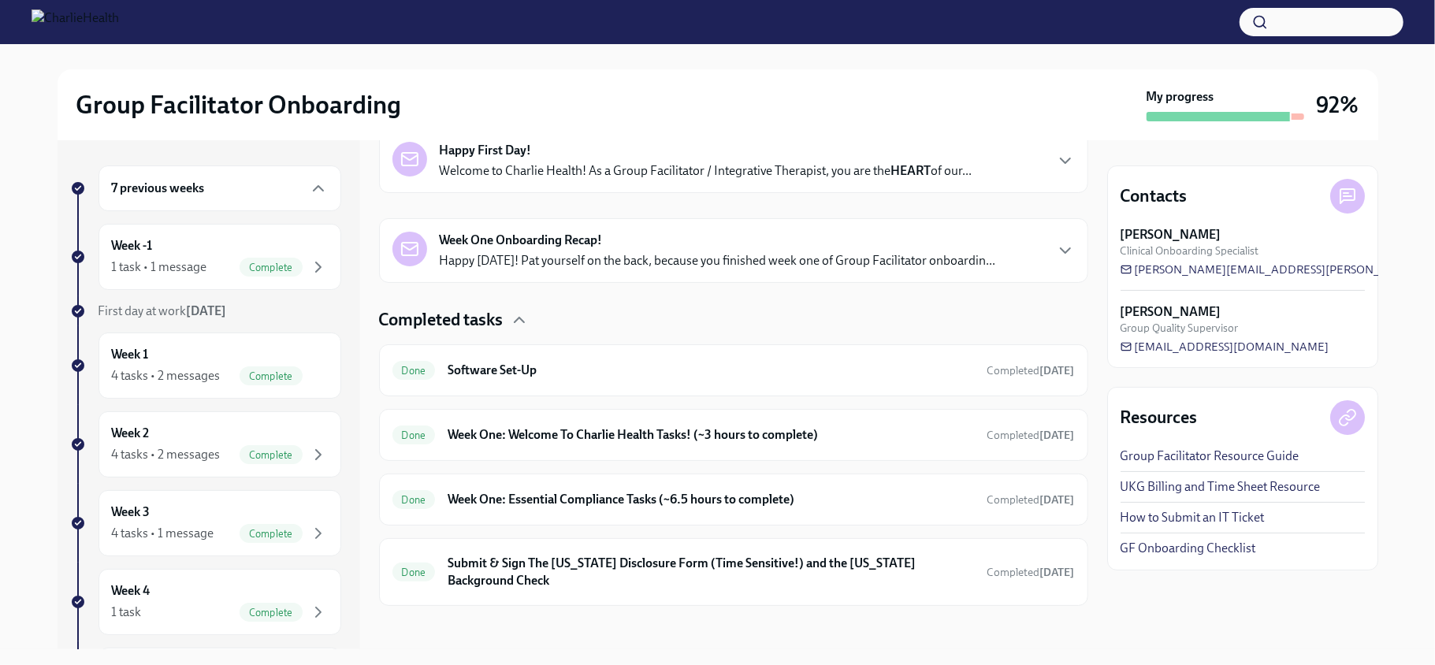
scroll to position [281, 0]
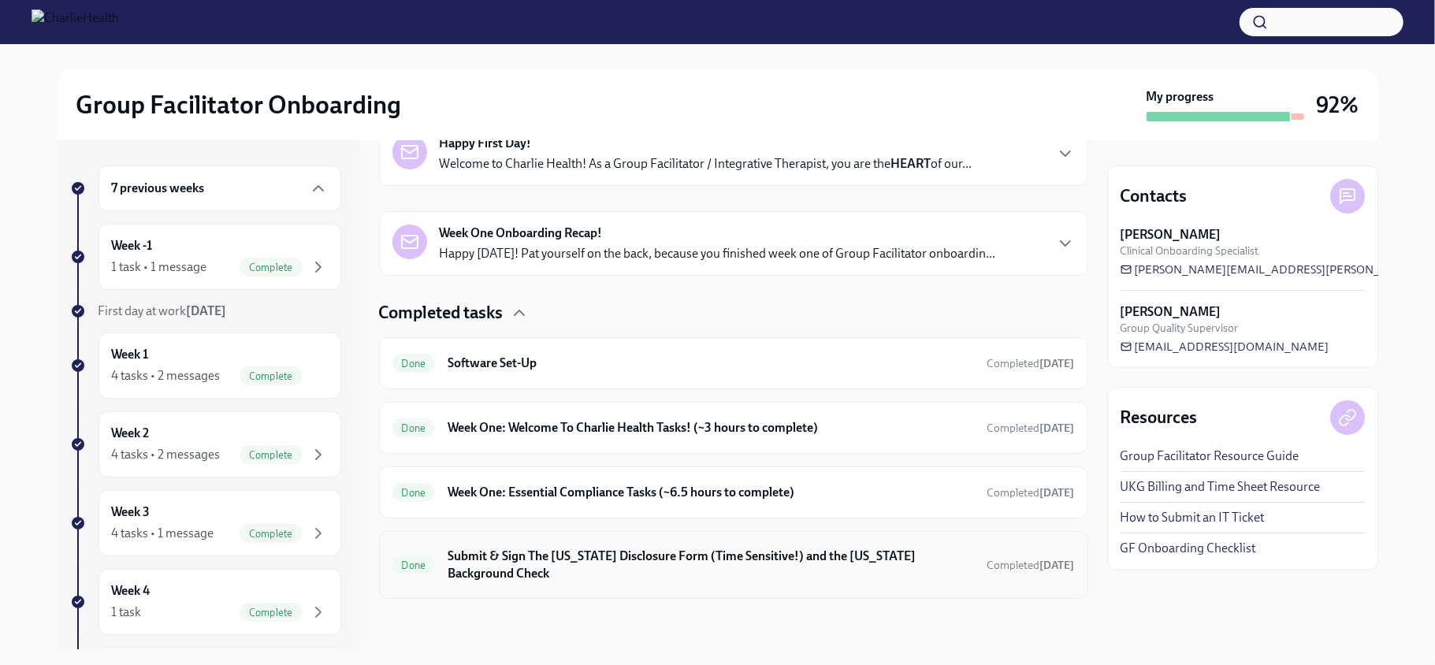
click at [711, 558] on h6 "Submit & Sign The [US_STATE] Disclosure Form (Time Sensitive!) and the [US_STAT…" at bounding box center [711, 565] width 526 height 35
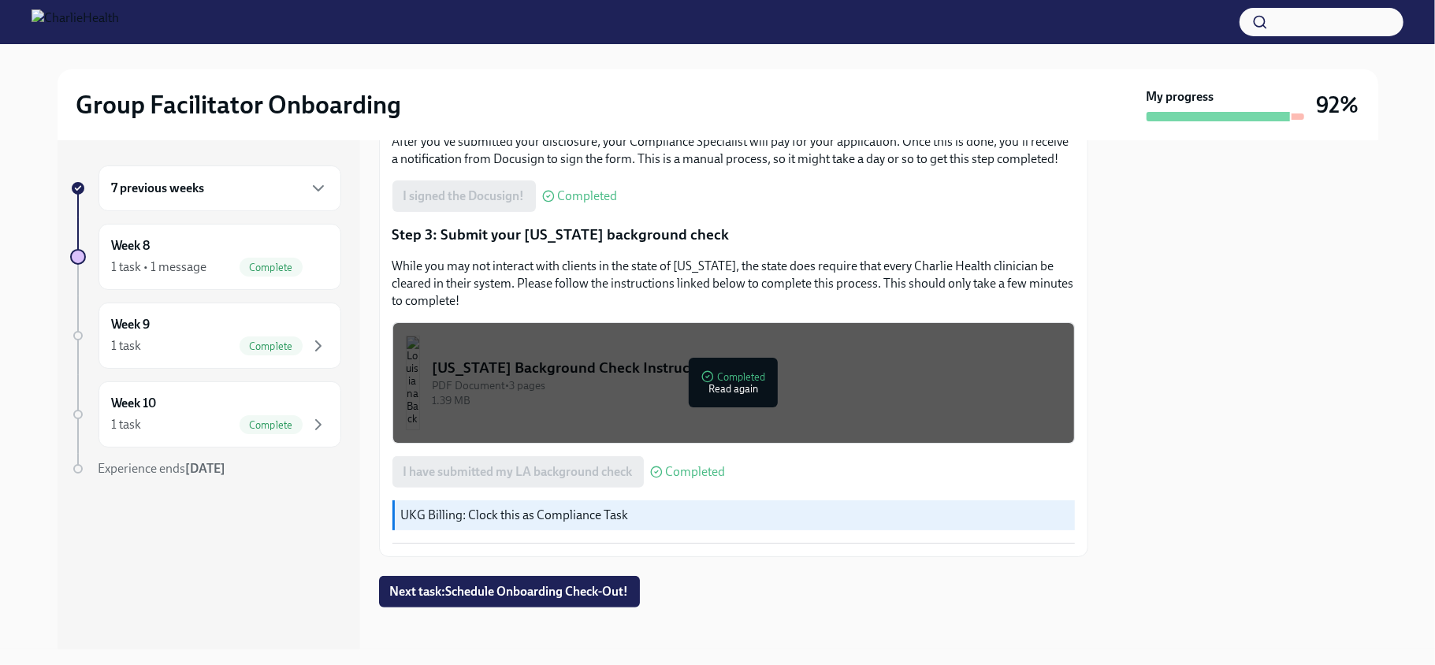
scroll to position [436, 0]
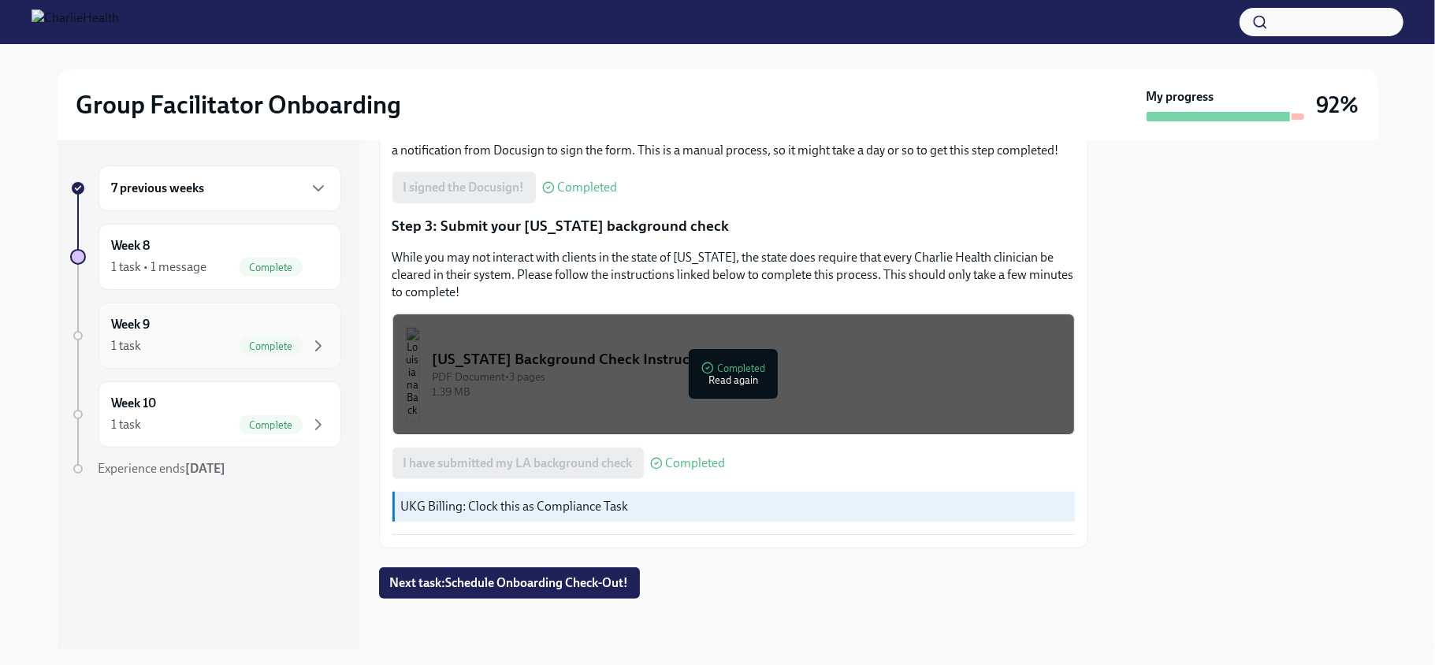
click at [268, 340] on span "Complete" at bounding box center [271, 346] width 63 height 12
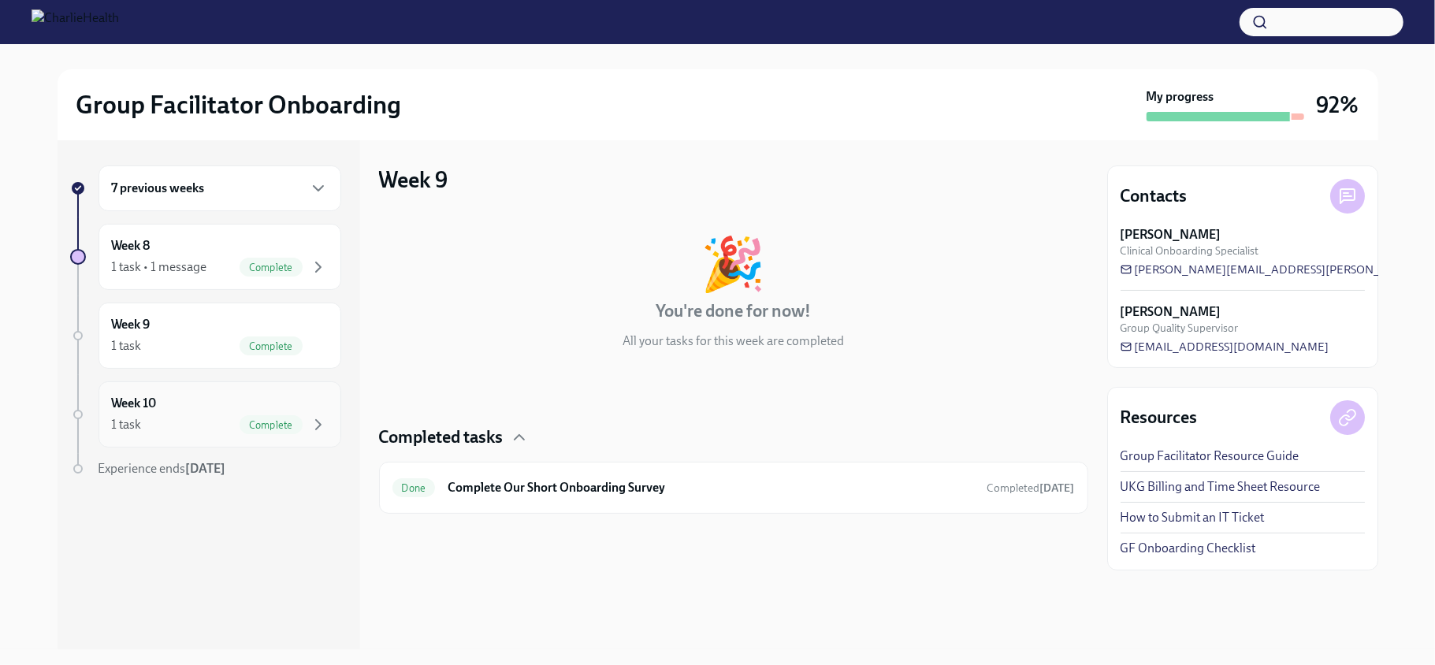
click at [193, 414] on div "Week 10 1 task Complete" at bounding box center [220, 414] width 216 height 39
click at [306, 194] on div "7 previous weeks" at bounding box center [220, 188] width 216 height 19
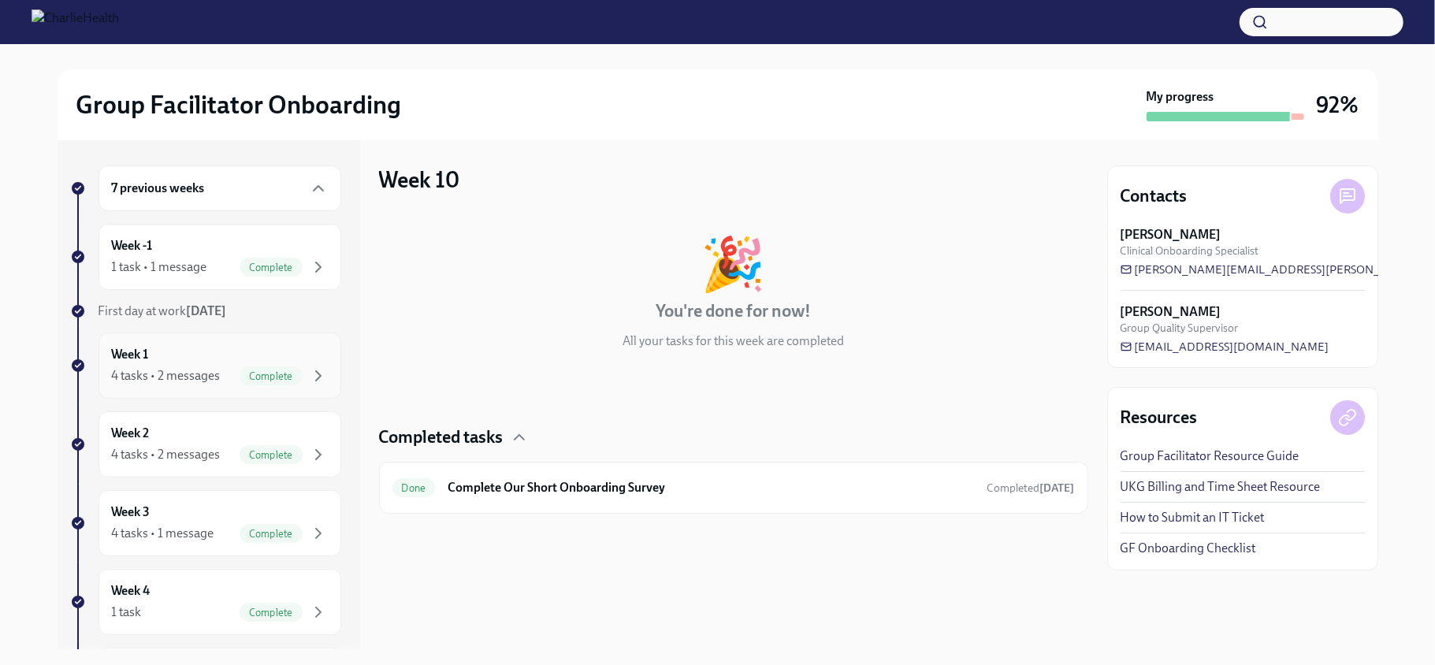
click at [184, 358] on div "Week 1 4 tasks • 2 messages Complete" at bounding box center [220, 365] width 216 height 39
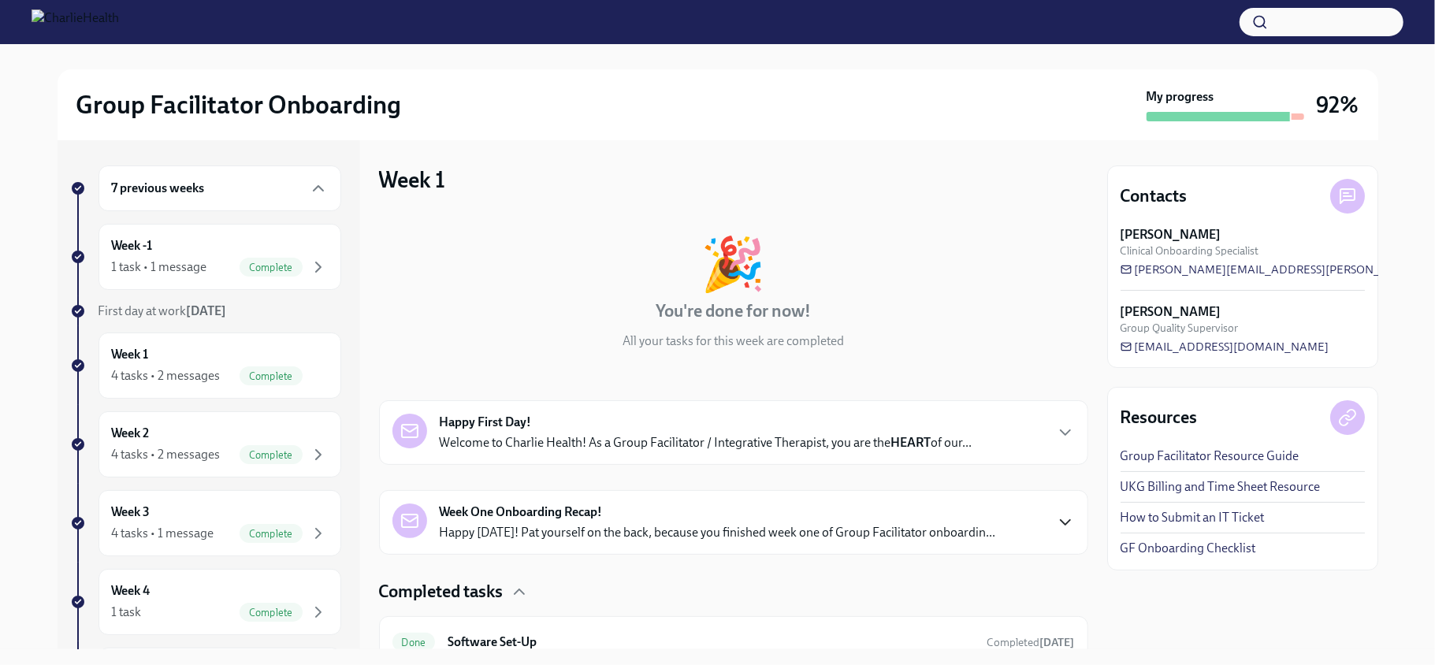
click at [1056, 523] on icon "button" at bounding box center [1065, 522] width 19 height 19
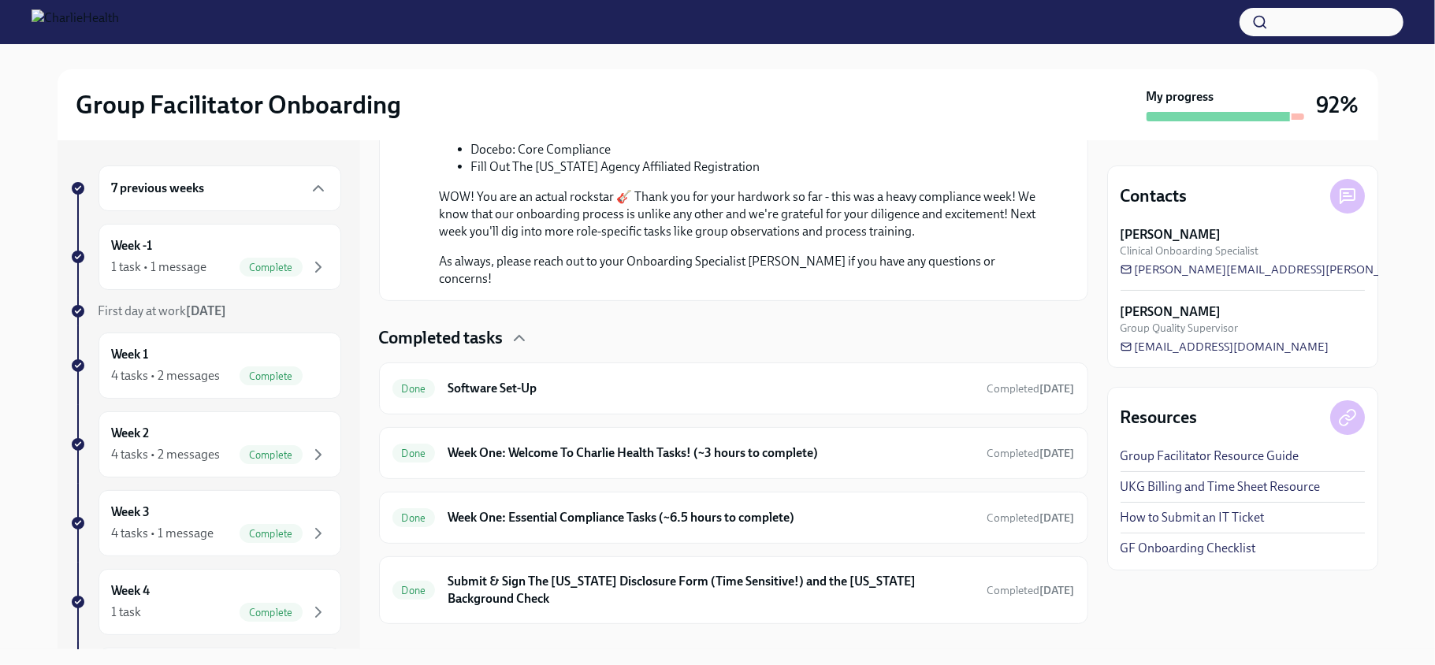
scroll to position [1142, 0]
click at [275, 370] on div "4 tasks • 2 messages Complete" at bounding box center [220, 375] width 216 height 19
click at [213, 463] on div "4 tasks • 2 messages" at bounding box center [166, 454] width 109 height 17
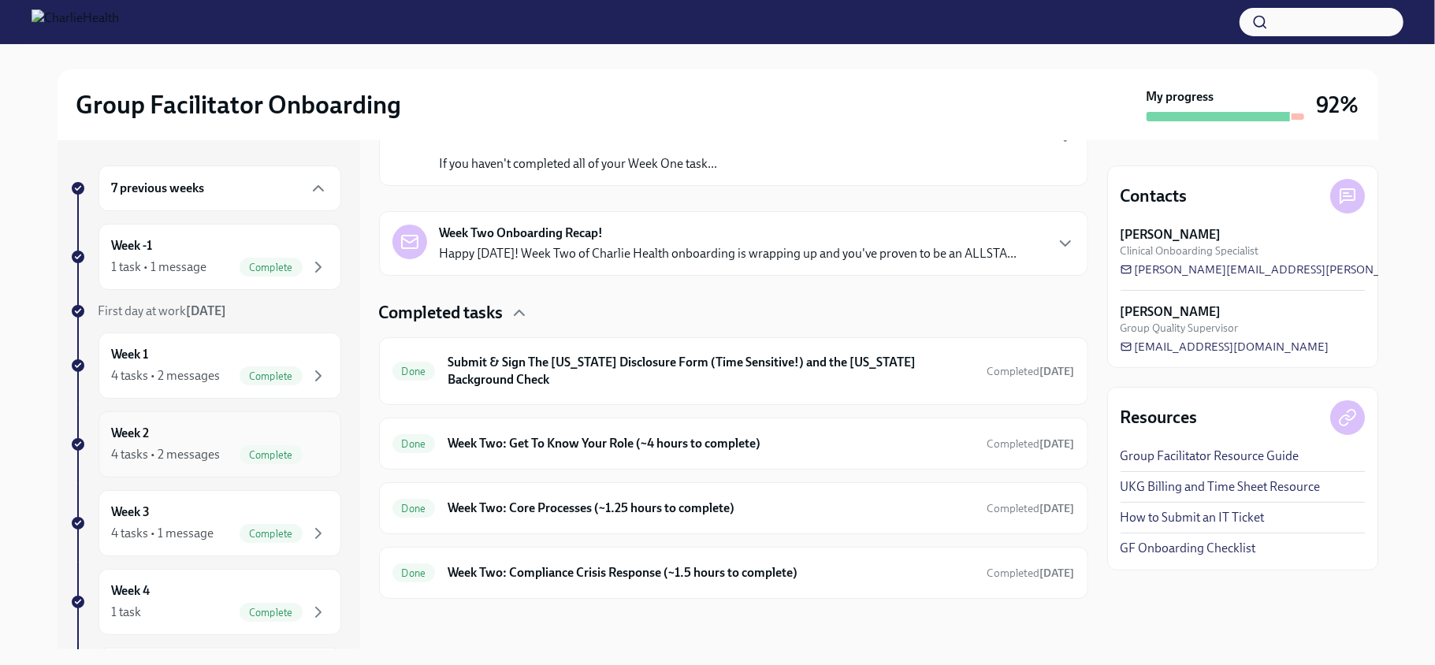
scroll to position [312, 0]
click at [574, 451] on div "Done Week Two: Get To Know Your Role (~4 hours to complete) Completed [DATE]" at bounding box center [733, 443] width 682 height 25
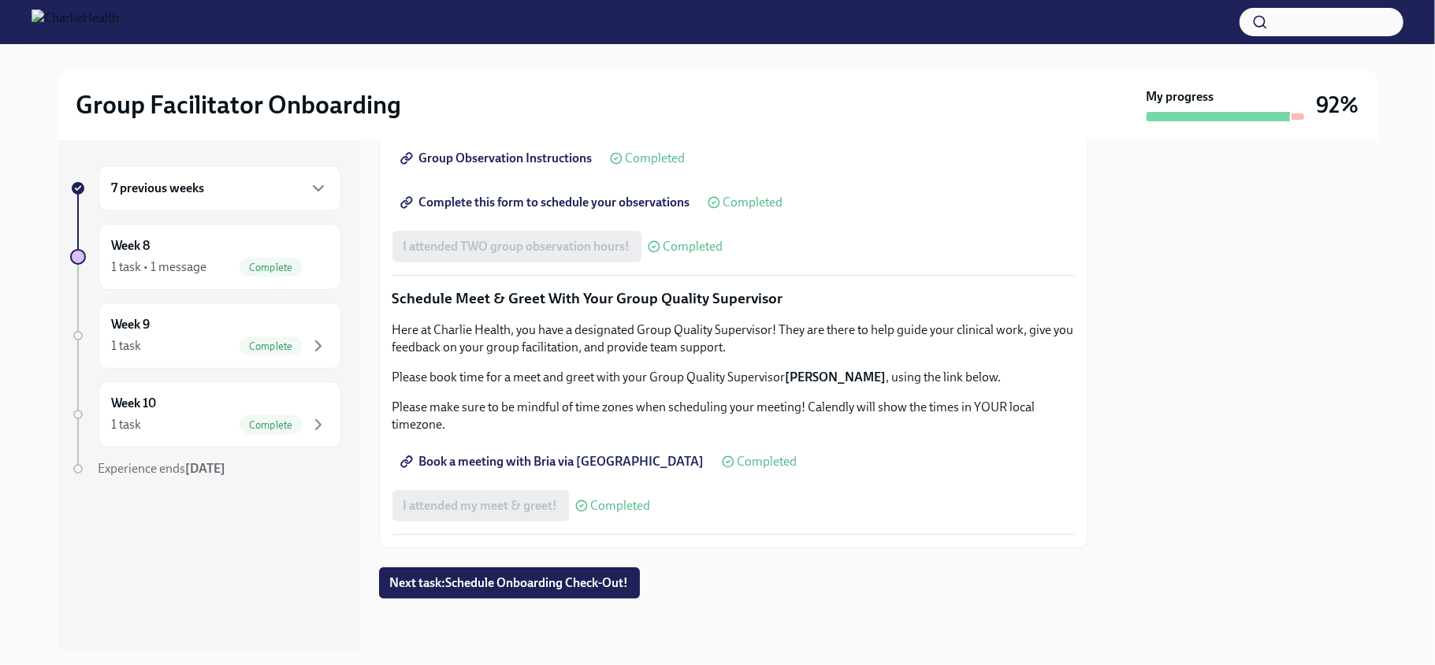
scroll to position [1164, 0]
click at [487, 210] on span "Complete this form to schedule your observations" at bounding box center [546, 203] width 287 height 16
